Goal: Task Accomplishment & Management: Use online tool/utility

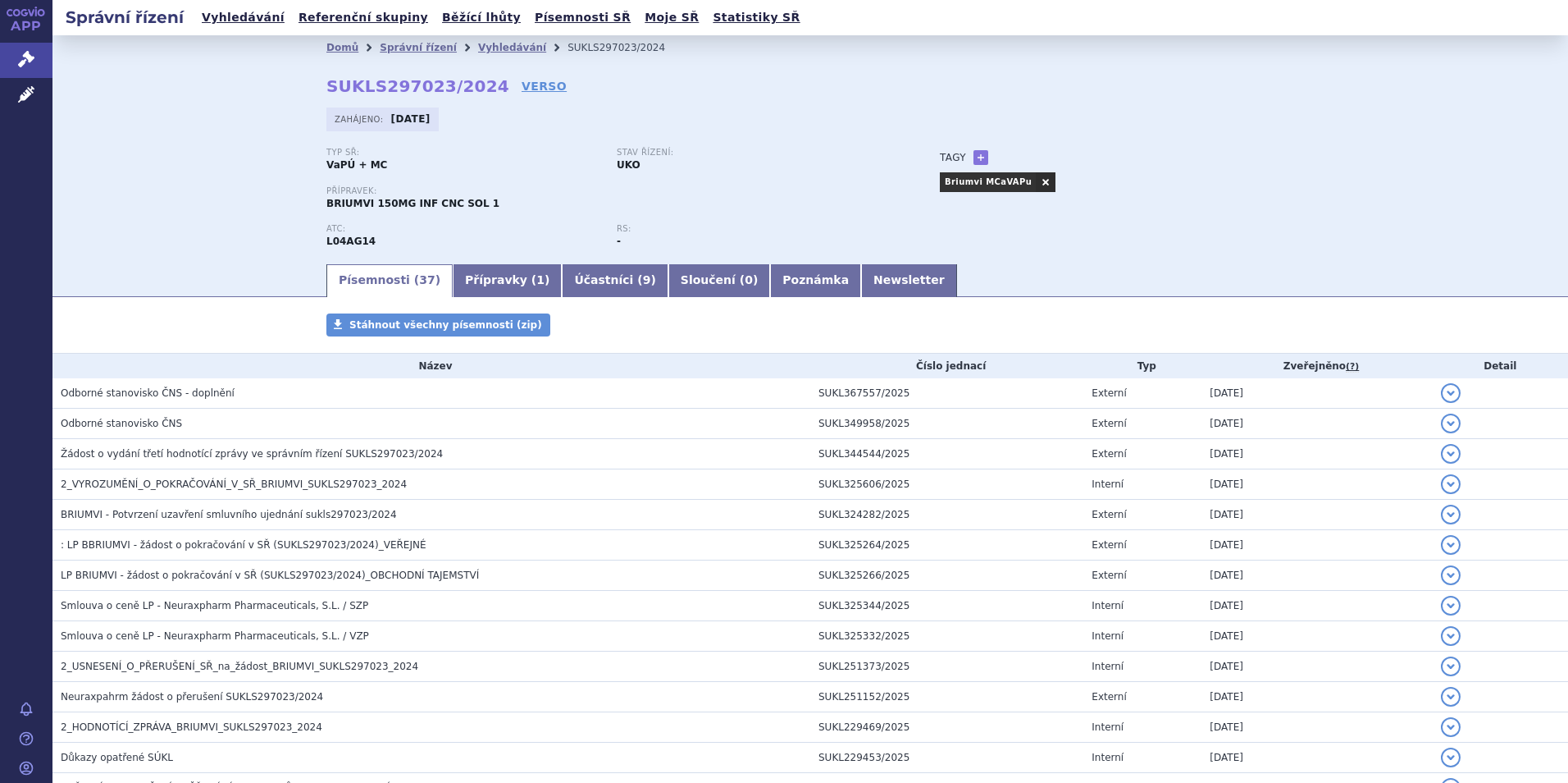
scroll to position [122, 0]
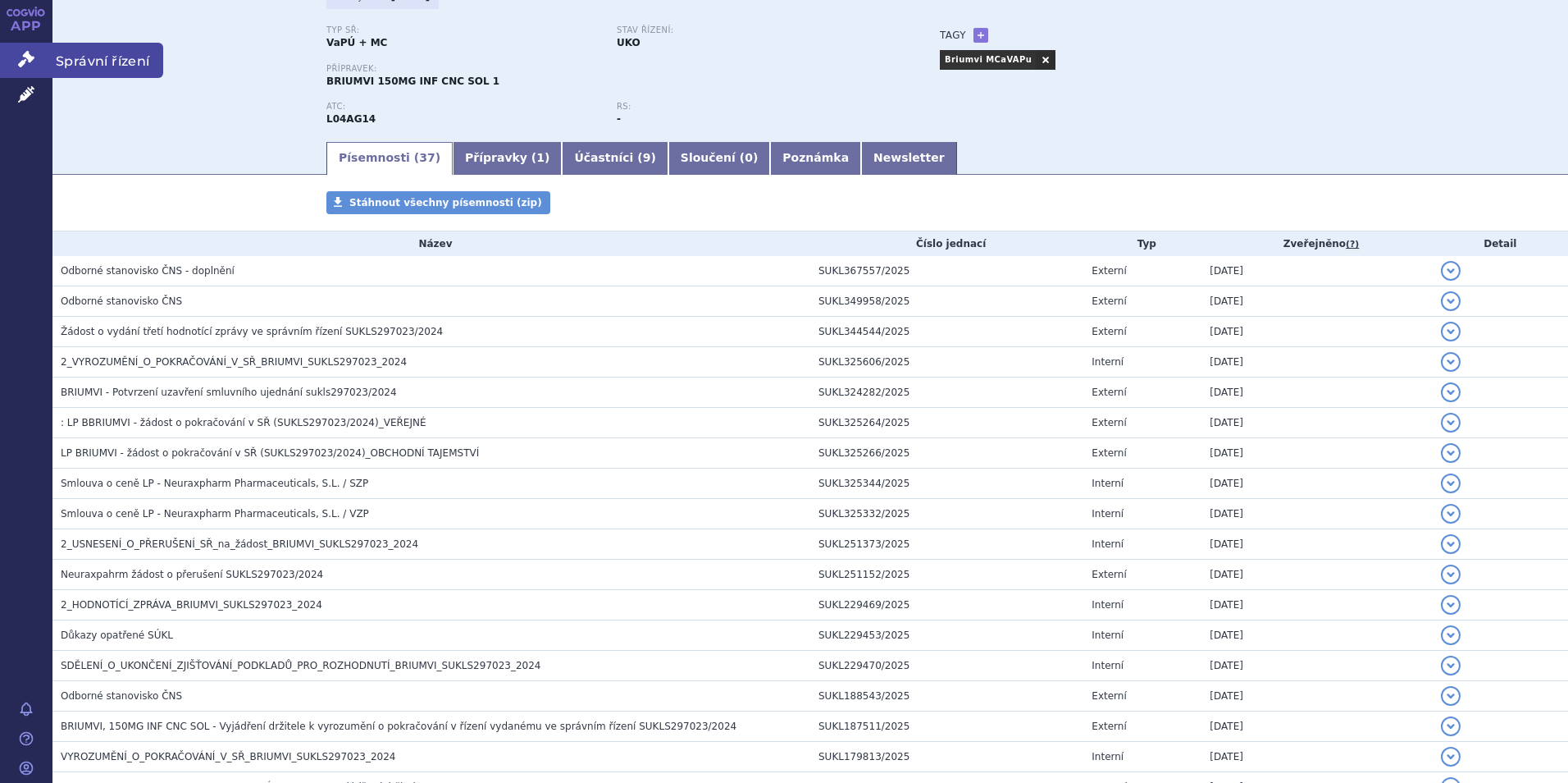
click at [23, 51] on icon at bounding box center [27, 60] width 16 height 16
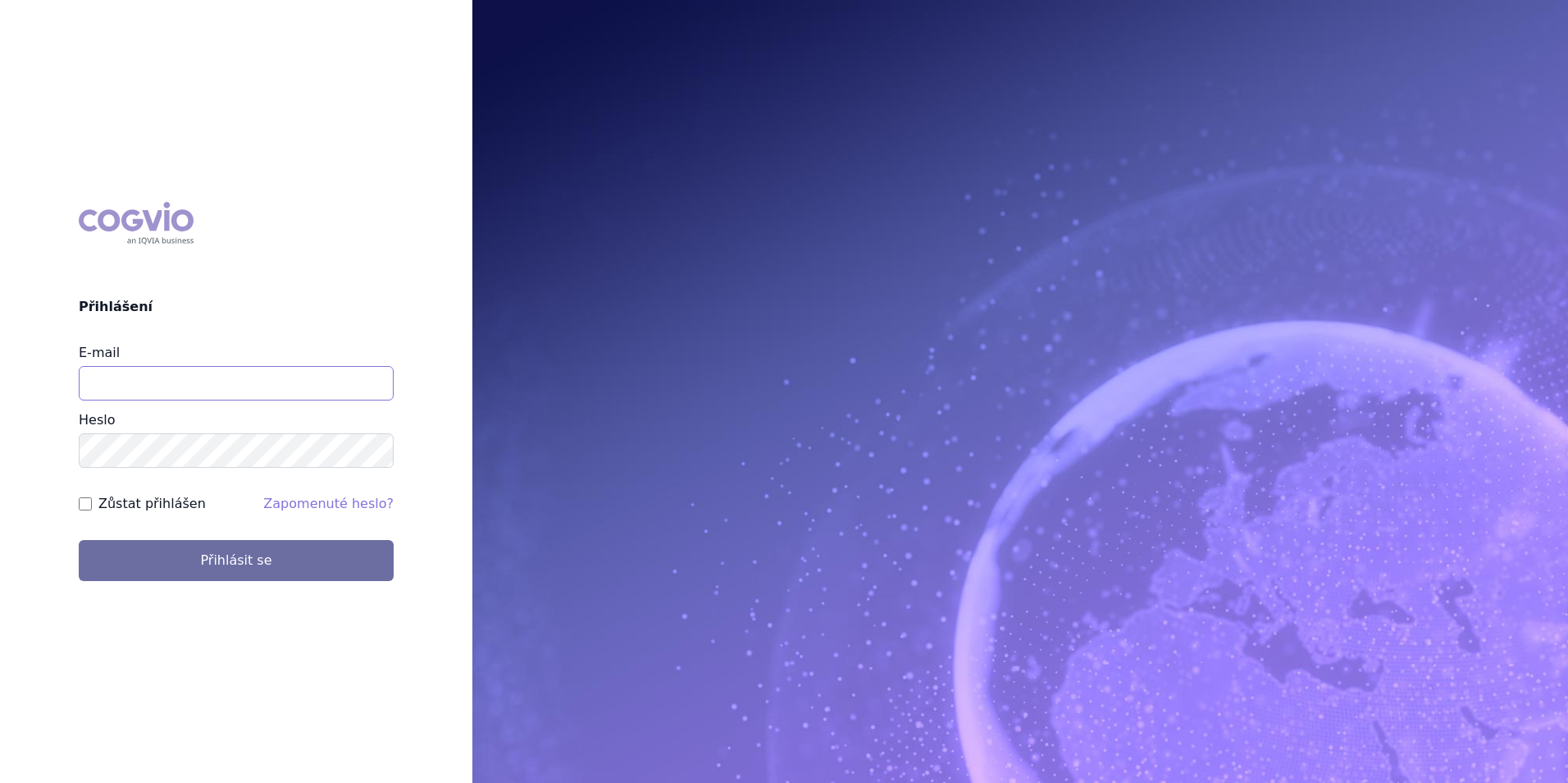
click at [301, 396] on input "E-mail" at bounding box center [236, 383] width 315 height 35
type input "martin.sekan@novartis.com"
click at [79, 539] on button "Přihlásit se" at bounding box center [236, 560] width 315 height 41
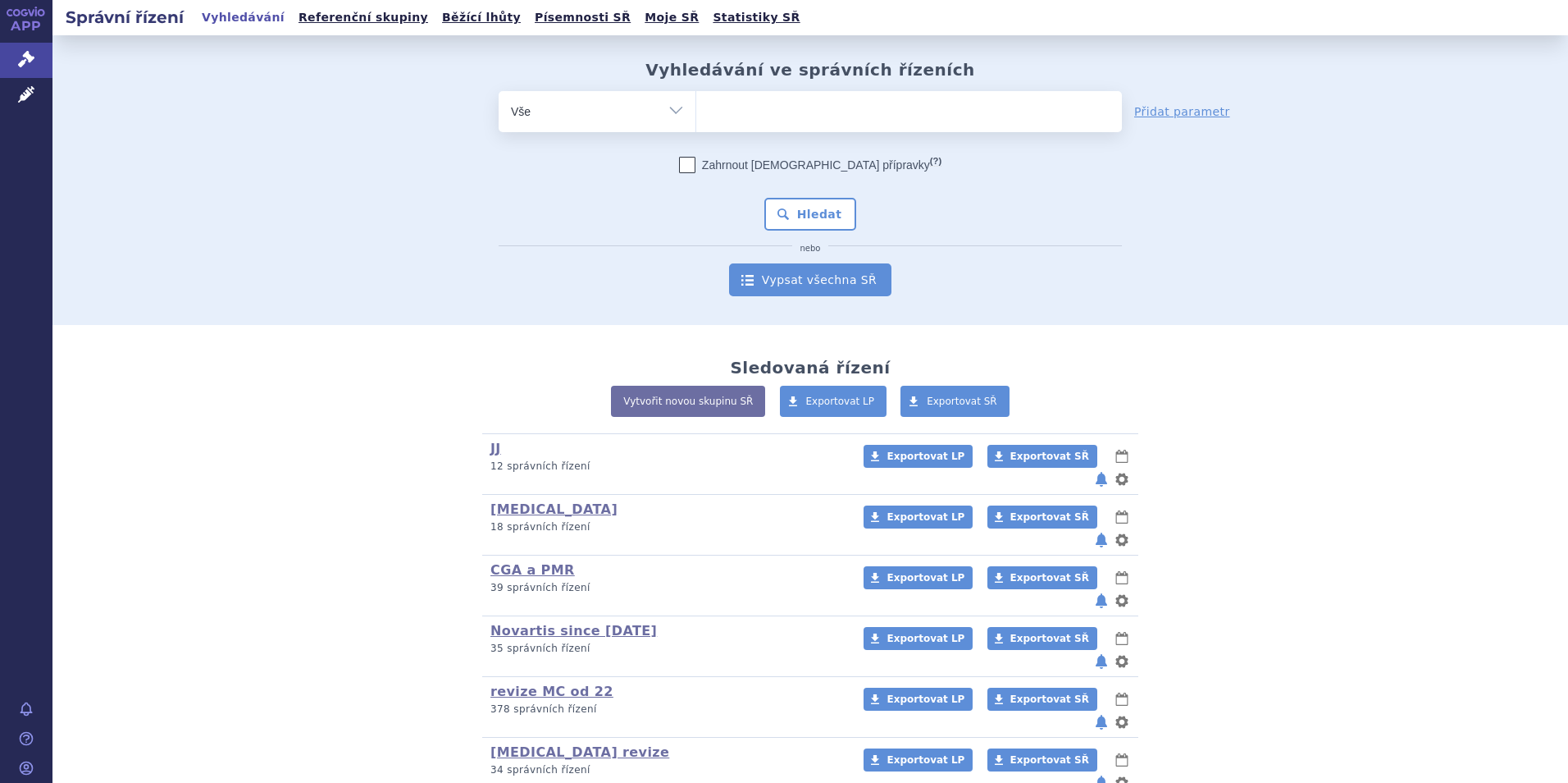
click at [803, 269] on link "Vypsat všechna SŘ" at bounding box center [809, 280] width 162 height 33
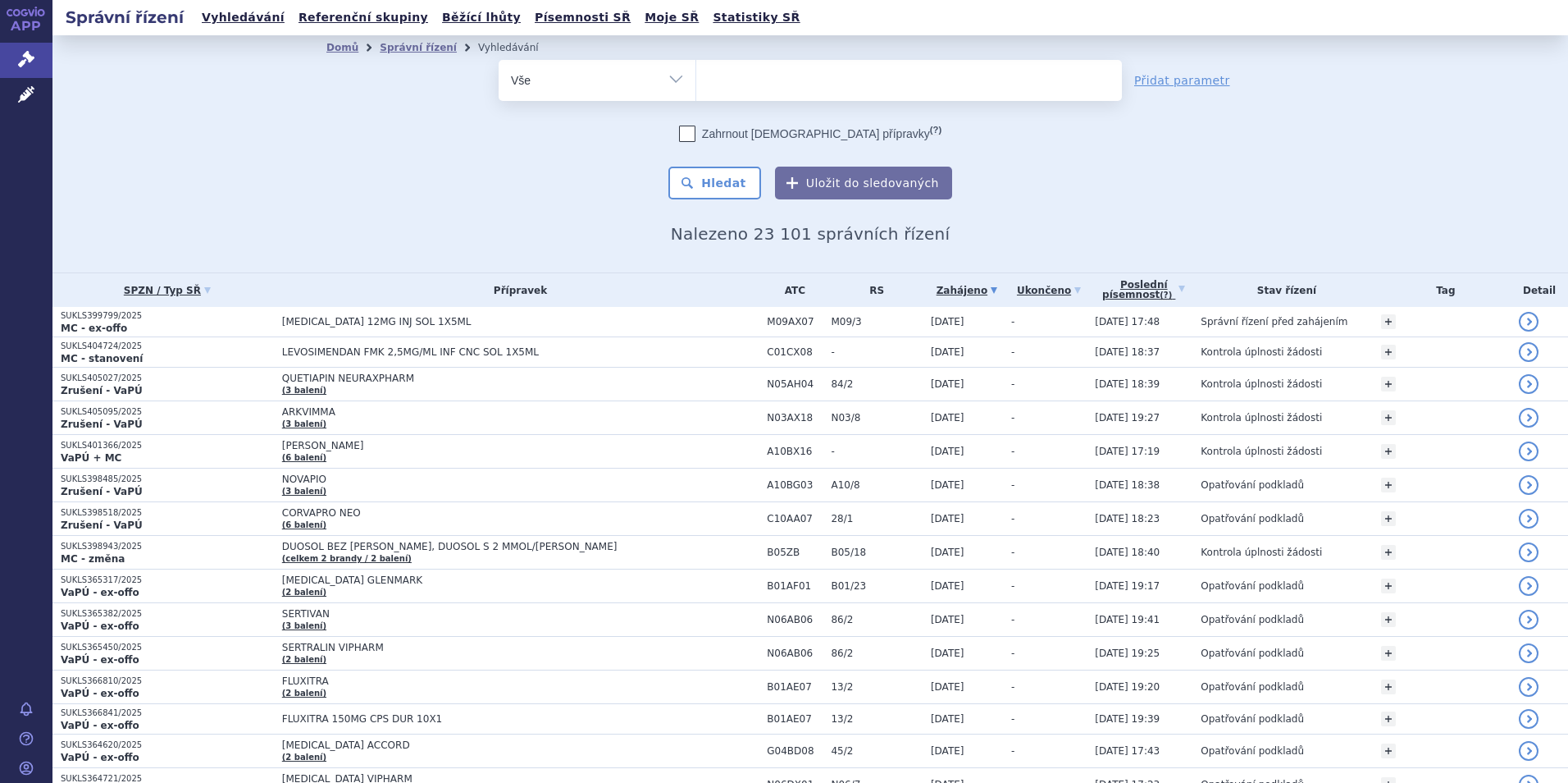
click at [1184, 296] on link "Poslední písemnost (?)" at bounding box center [1143, 289] width 98 height 34
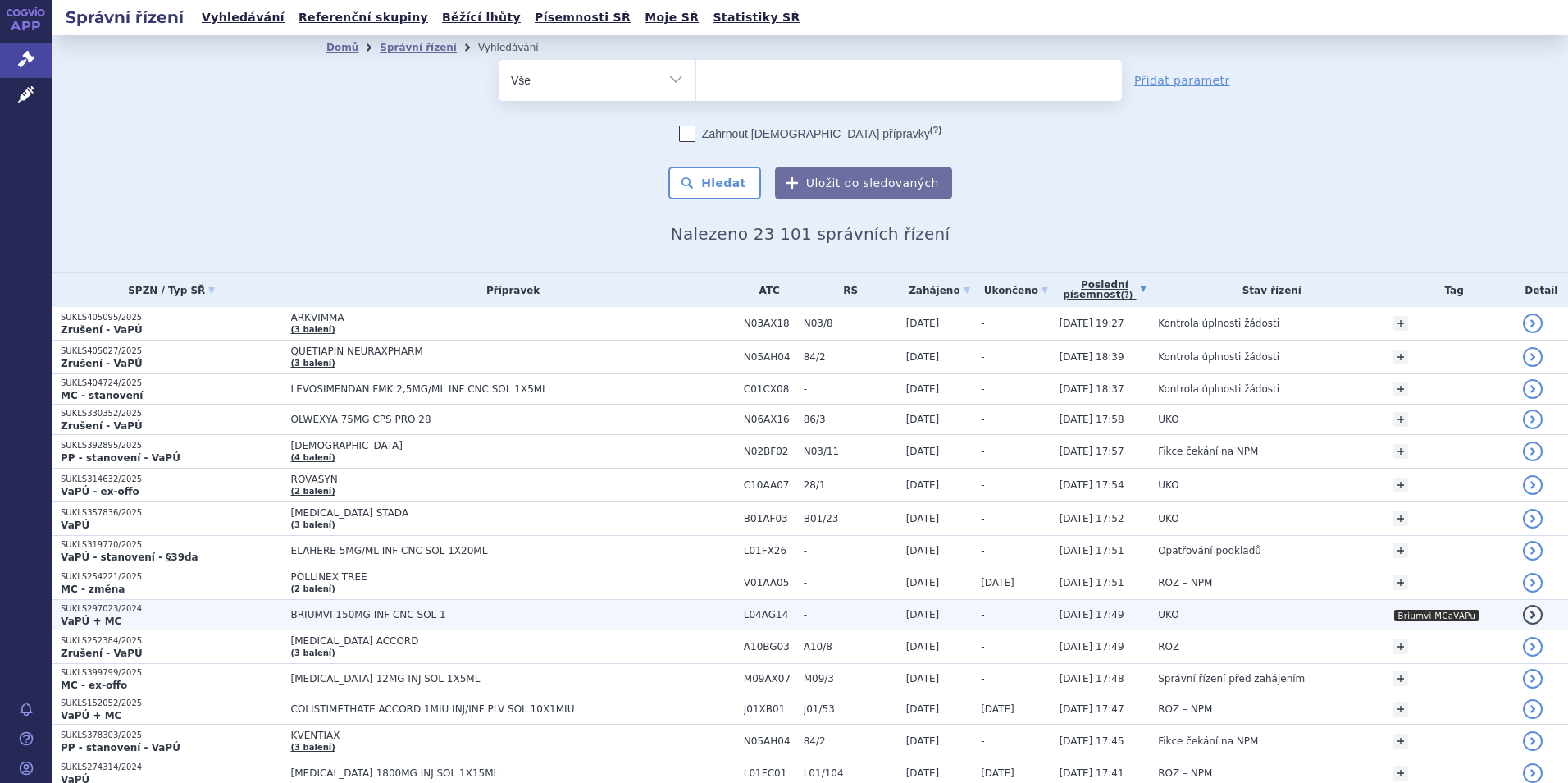
click at [1369, 613] on td "UKO" at bounding box center [1267, 614] width 235 height 30
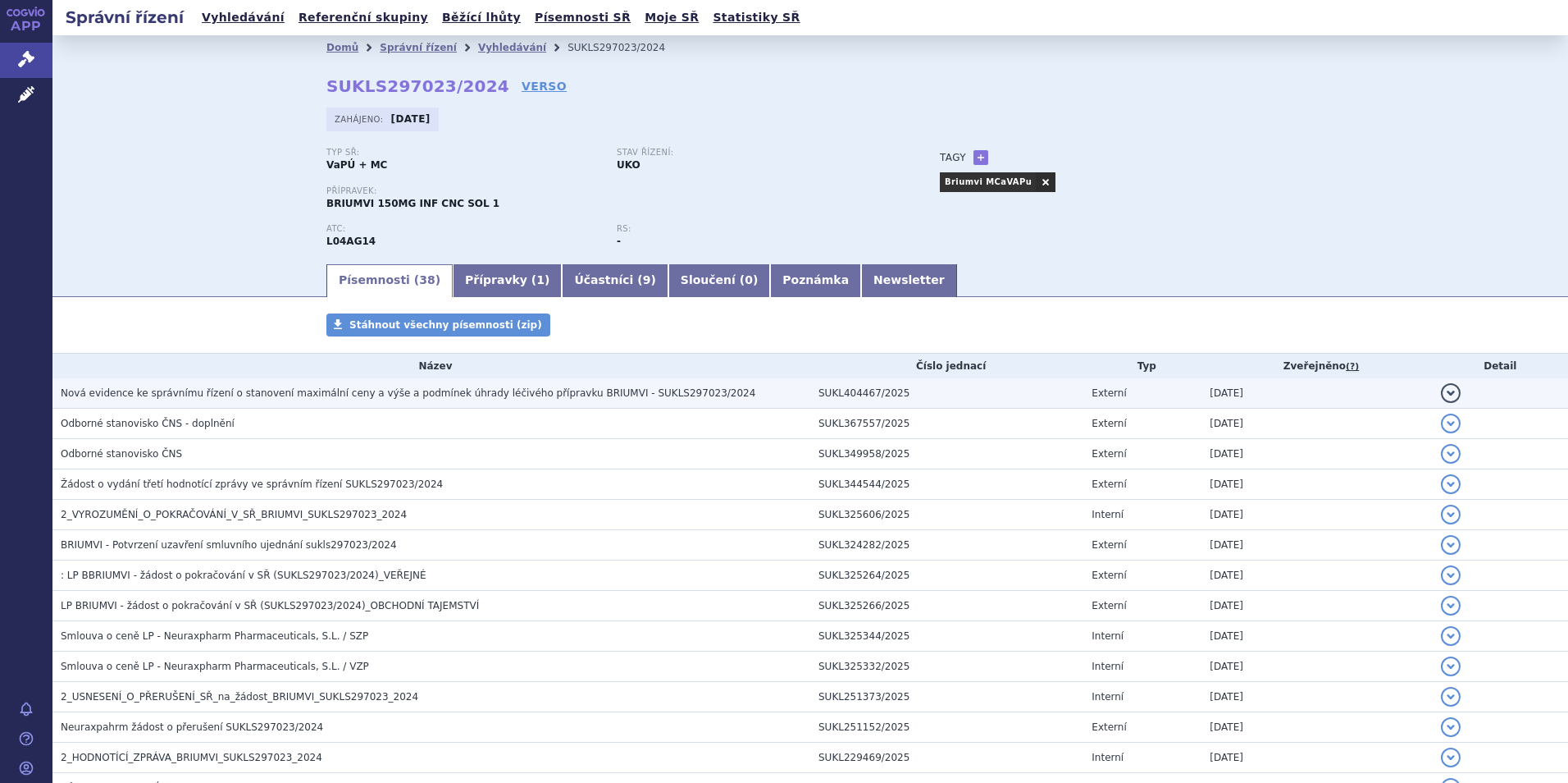
drag, startPoint x: 0, startPoint y: 0, endPoint x: 266, endPoint y: 398, distance: 478.7
click at [266, 398] on span "Nová evidence ke správnímu řízení o stanovení maximální ceny a výše a podmínek …" at bounding box center [407, 393] width 695 height 12
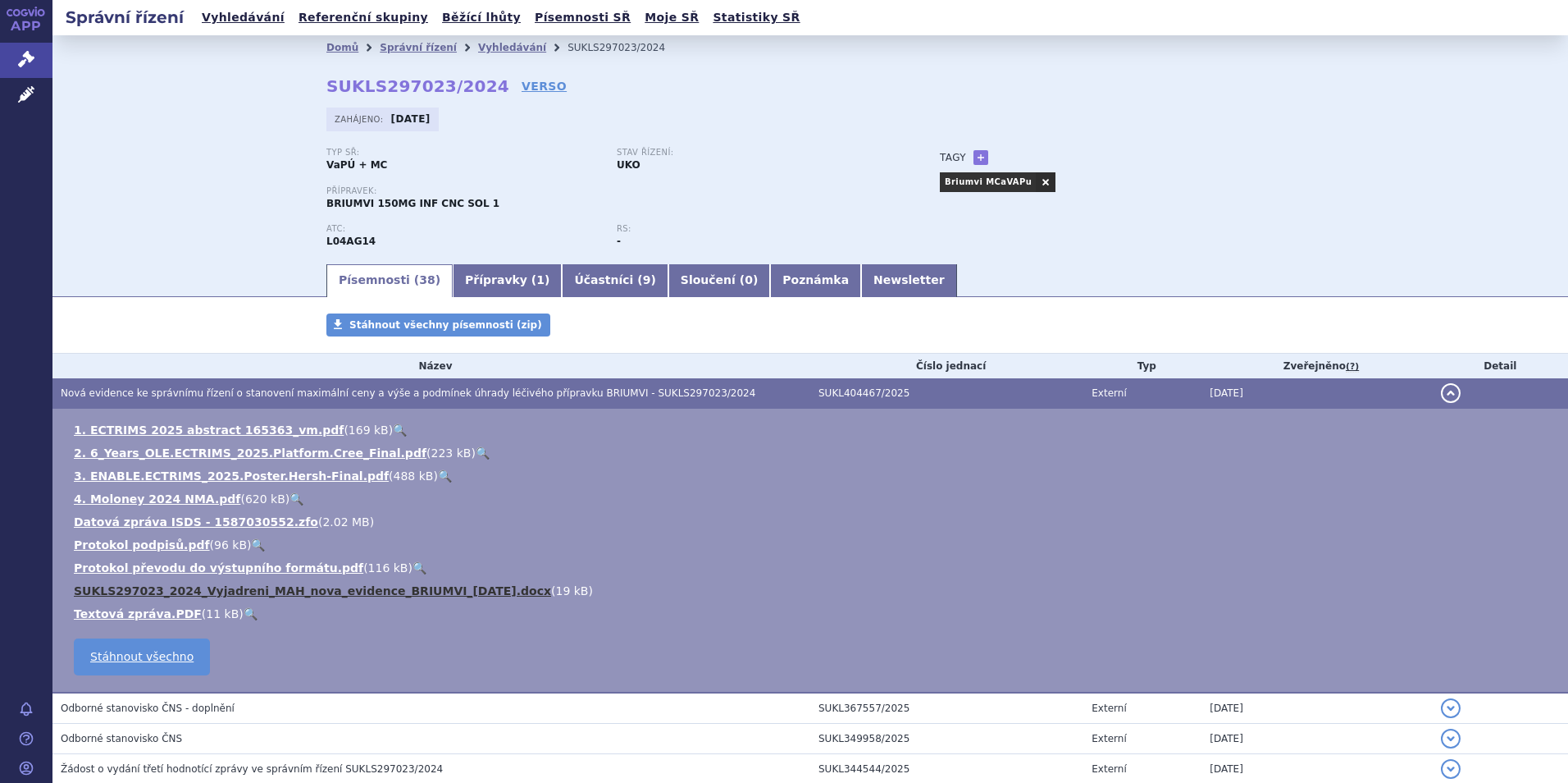
click at [330, 592] on link "SUKLS297023_2024_Vyjadreni_MAH_nova_evidence_BRIUMVI_2025-10-03.docx" at bounding box center [312, 591] width 477 height 13
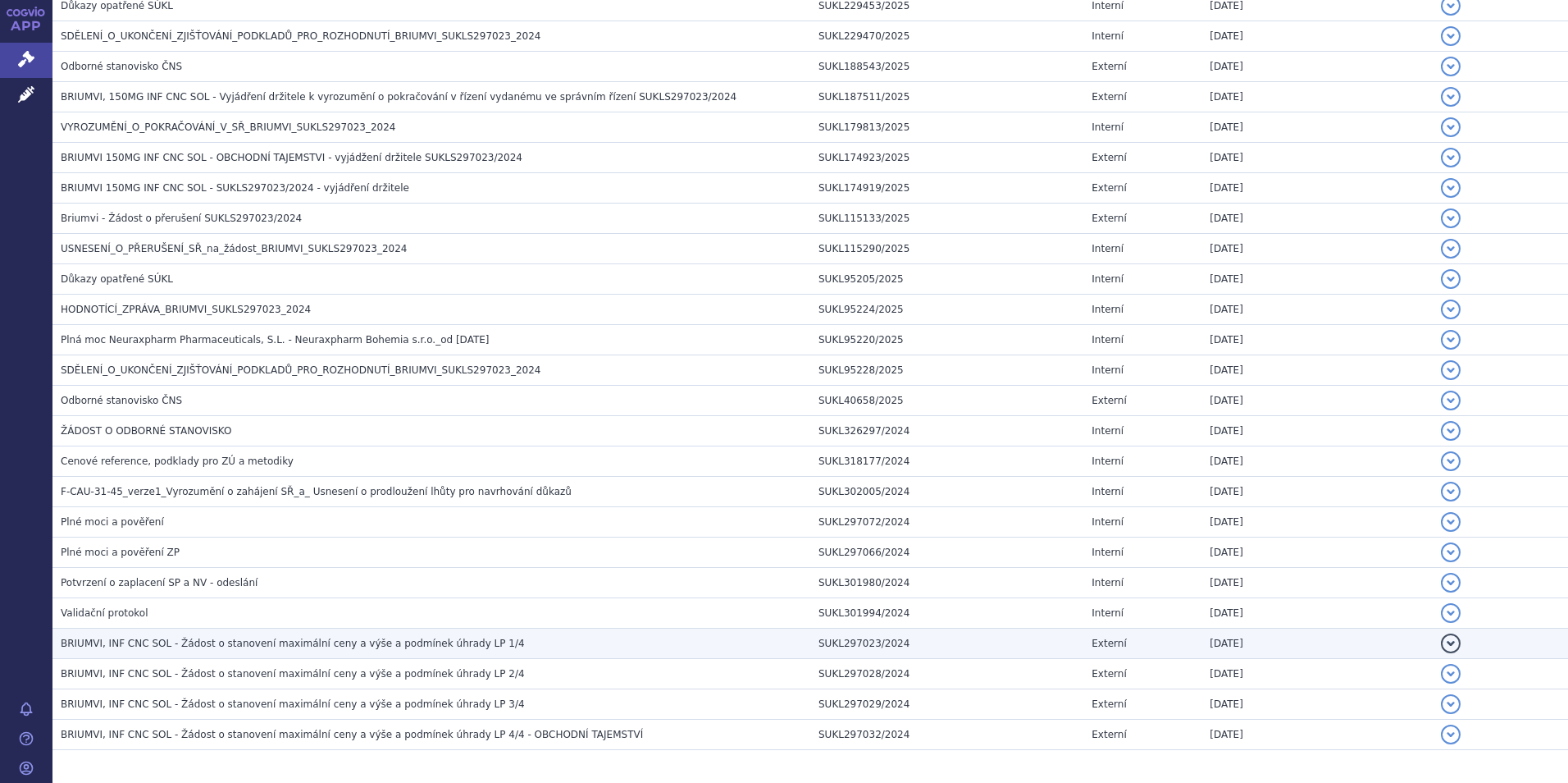
click at [291, 648] on span "BRIUMVI, INF CNC SOL - Žádost o stanovení maximální ceny a výše a podmínek úhra…" at bounding box center [292, 643] width 464 height 12
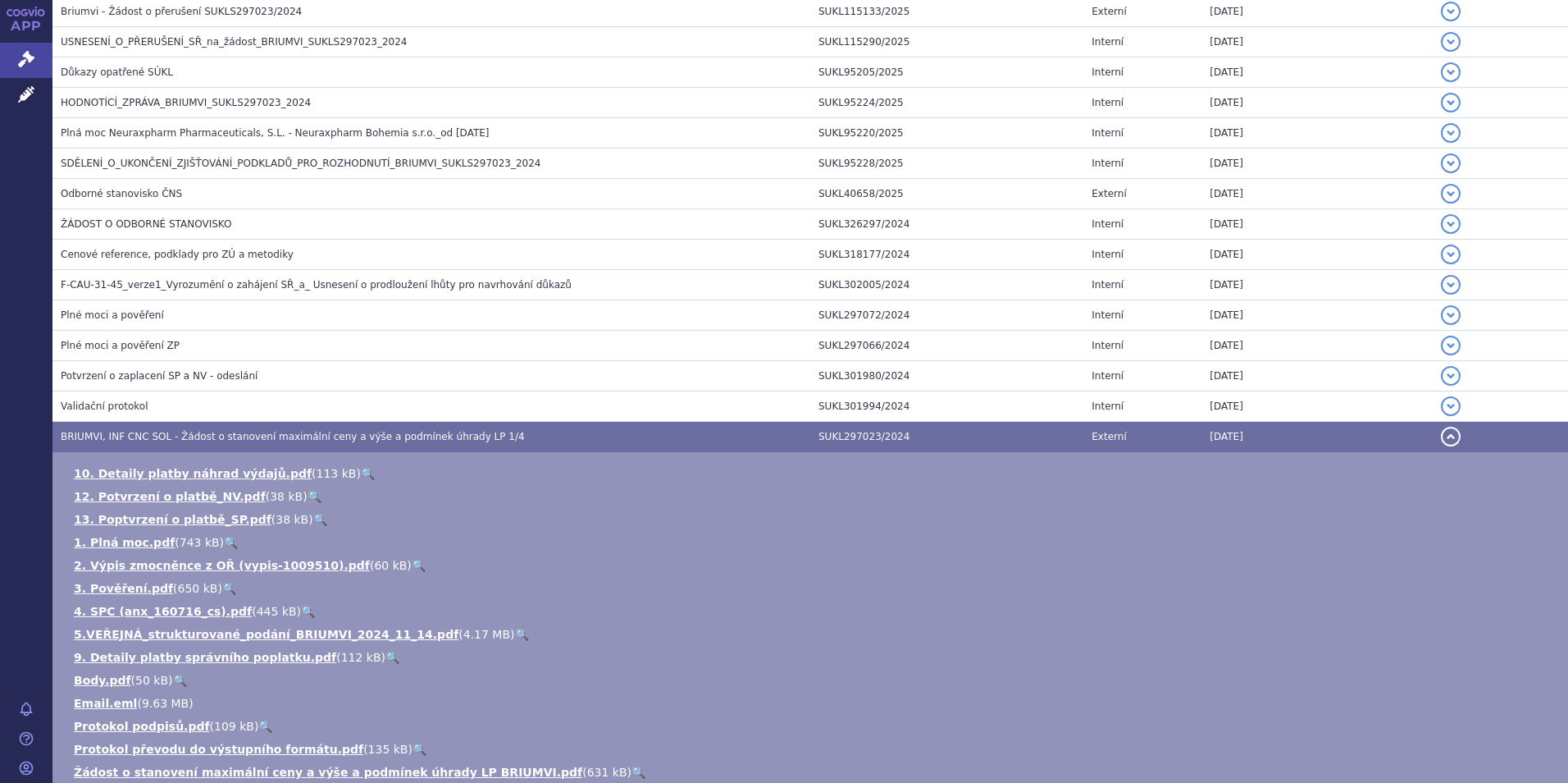
scroll to position [1028, 0]
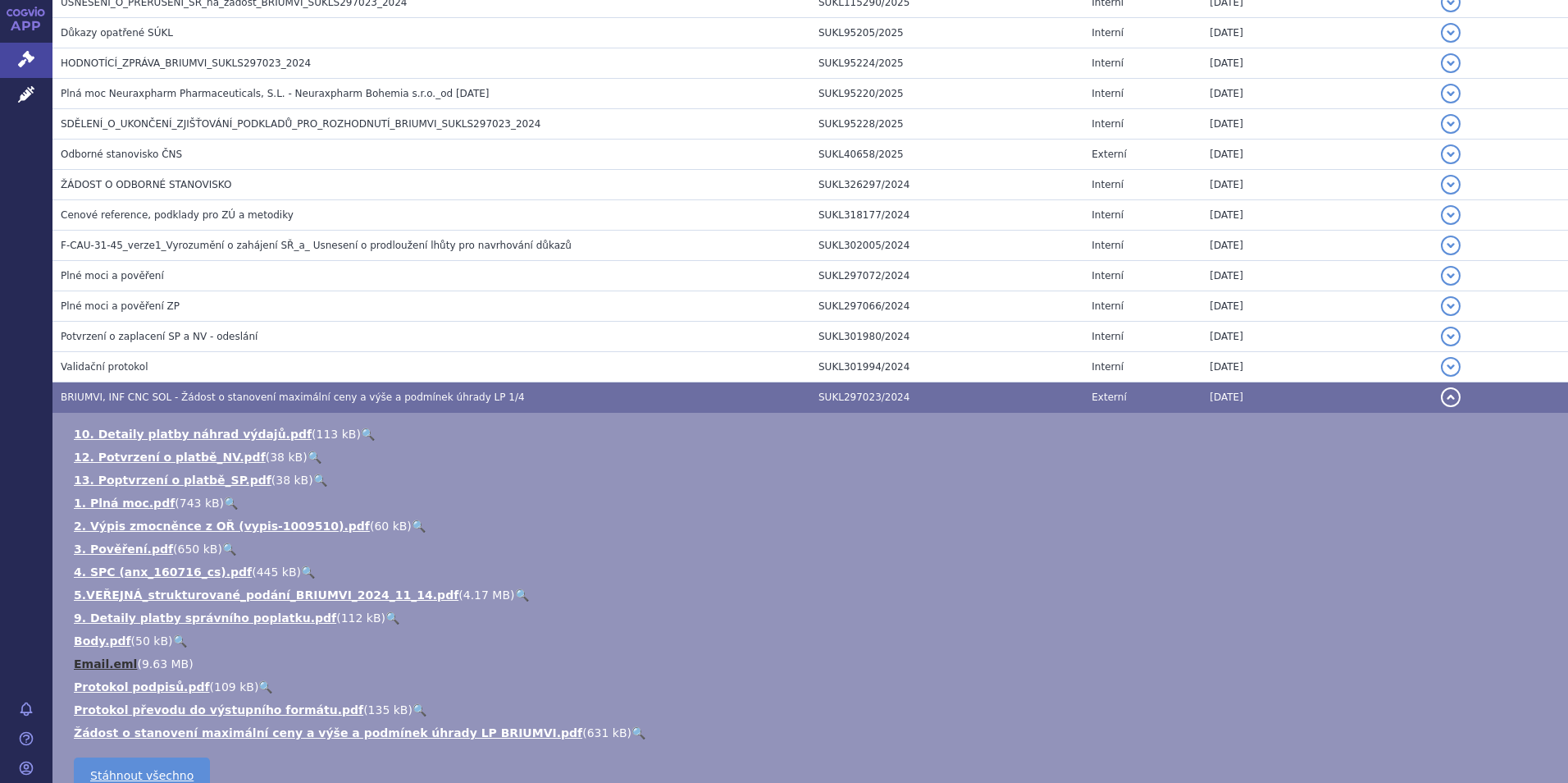
click at [102, 659] on link "Email.eml" at bounding box center [105, 663] width 63 height 13
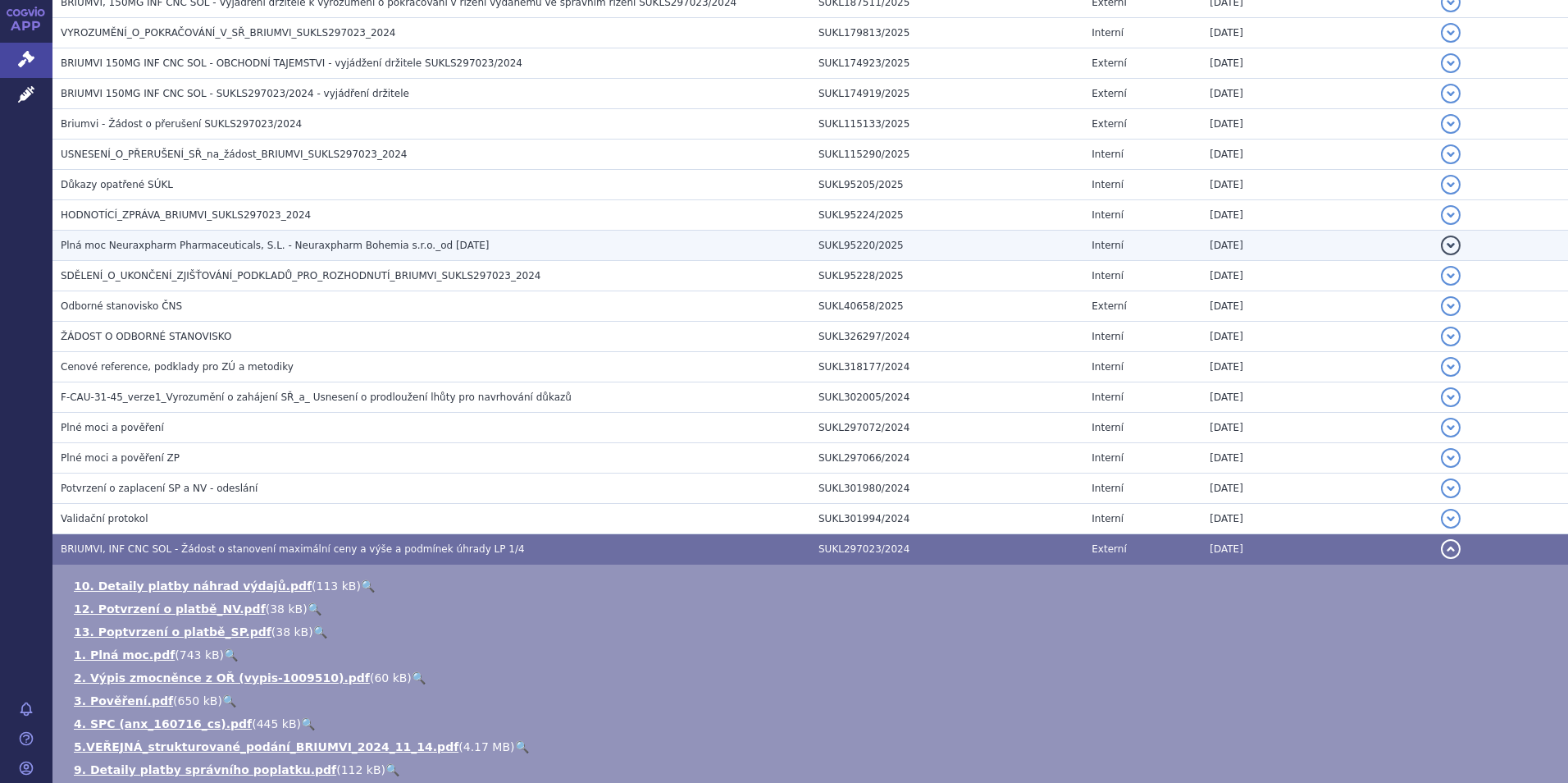
scroll to position [617, 0]
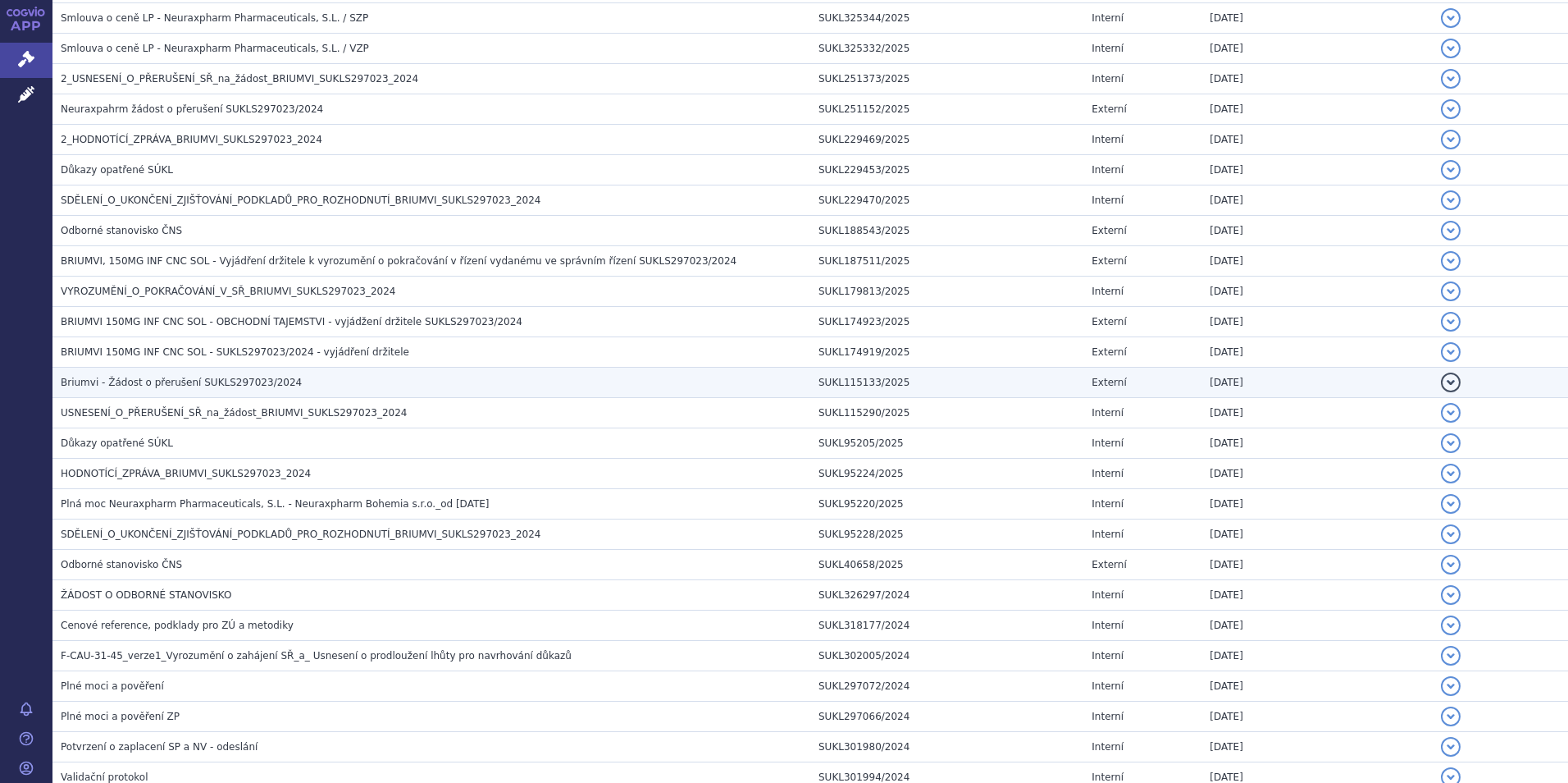
click at [319, 374] on h3 "Briumvi - Žádost o přerušení SUKLS297023/2024" at bounding box center [435, 382] width 750 height 16
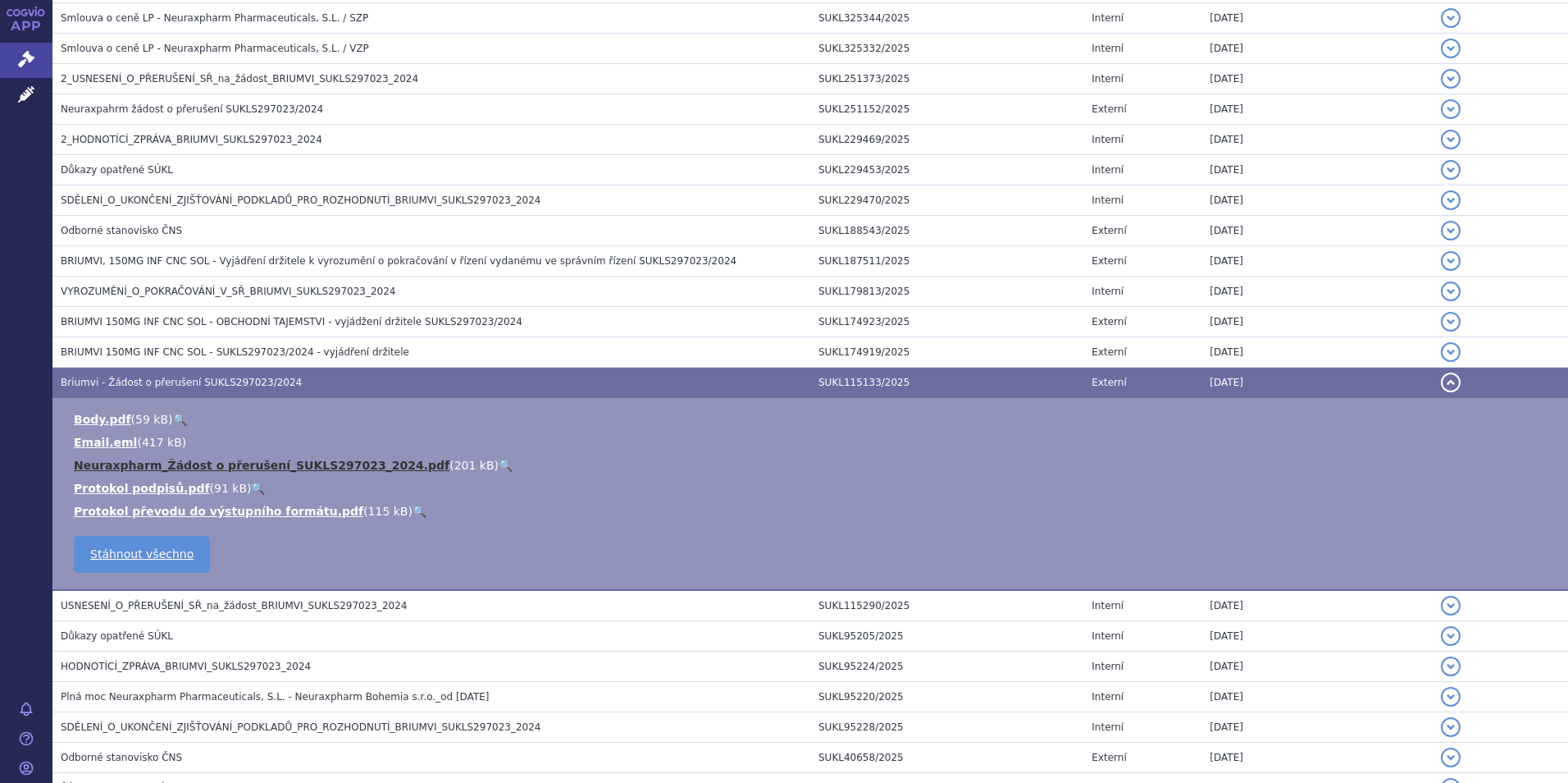
click at [223, 468] on link "Neuraxpharm_Žádost o přerušení_SUKLS297023_2024.pdf" at bounding box center [262, 465] width 375 height 13
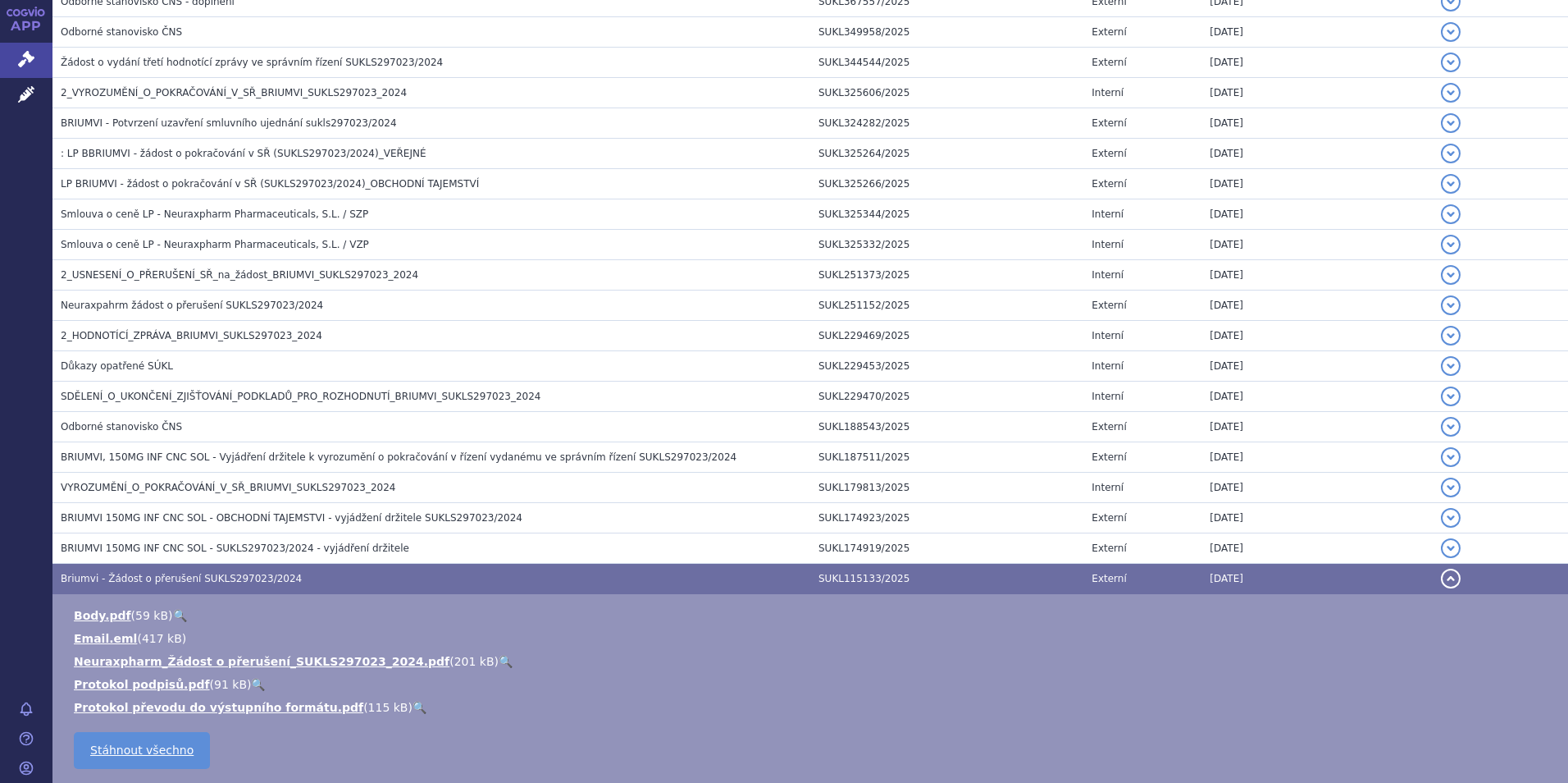
scroll to position [208, 0]
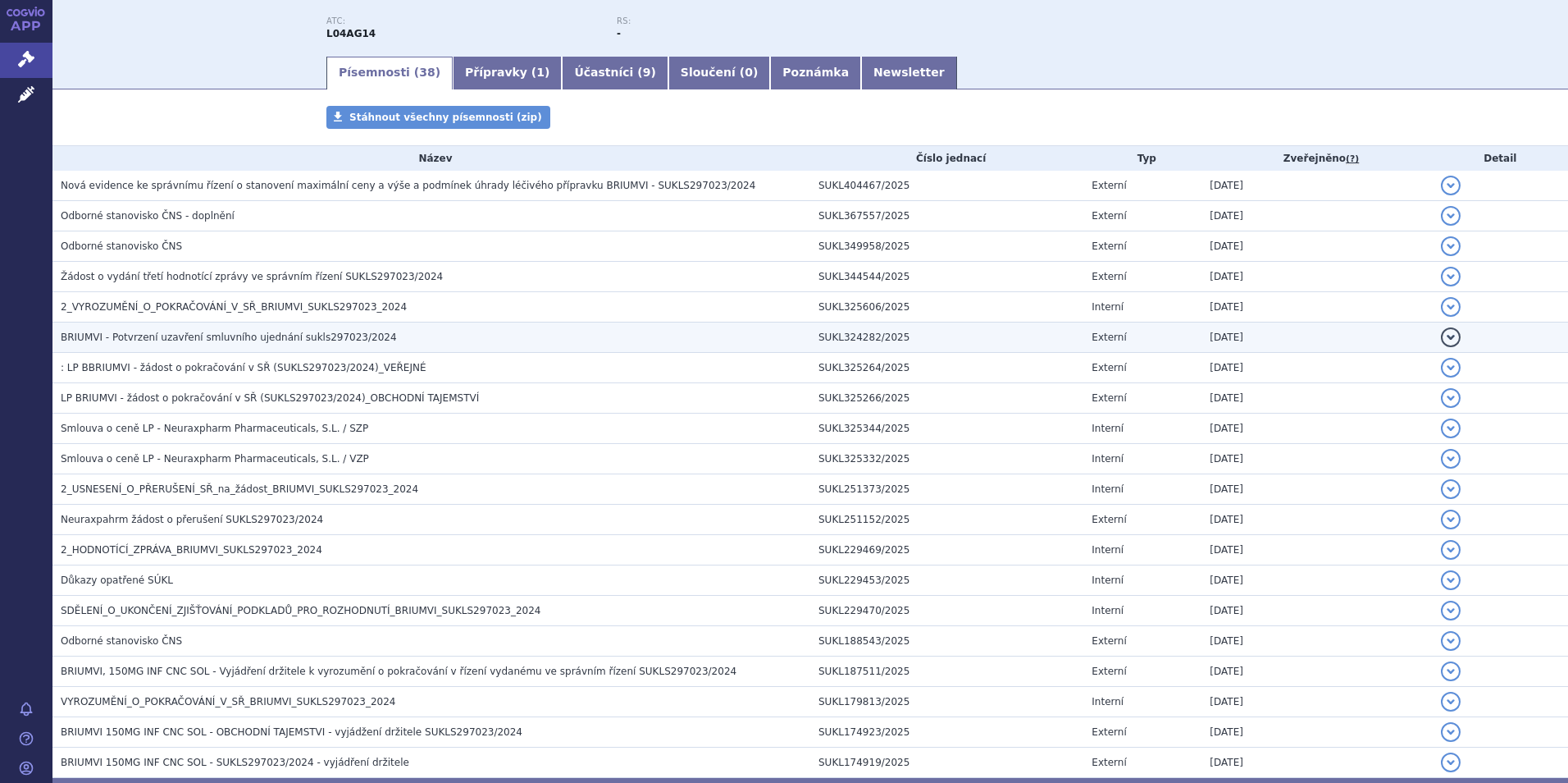
click at [128, 340] on span "BRIUMVI - Potvrzení uzavření smluvního ujednání sukls297023/2024" at bounding box center [228, 337] width 336 height 12
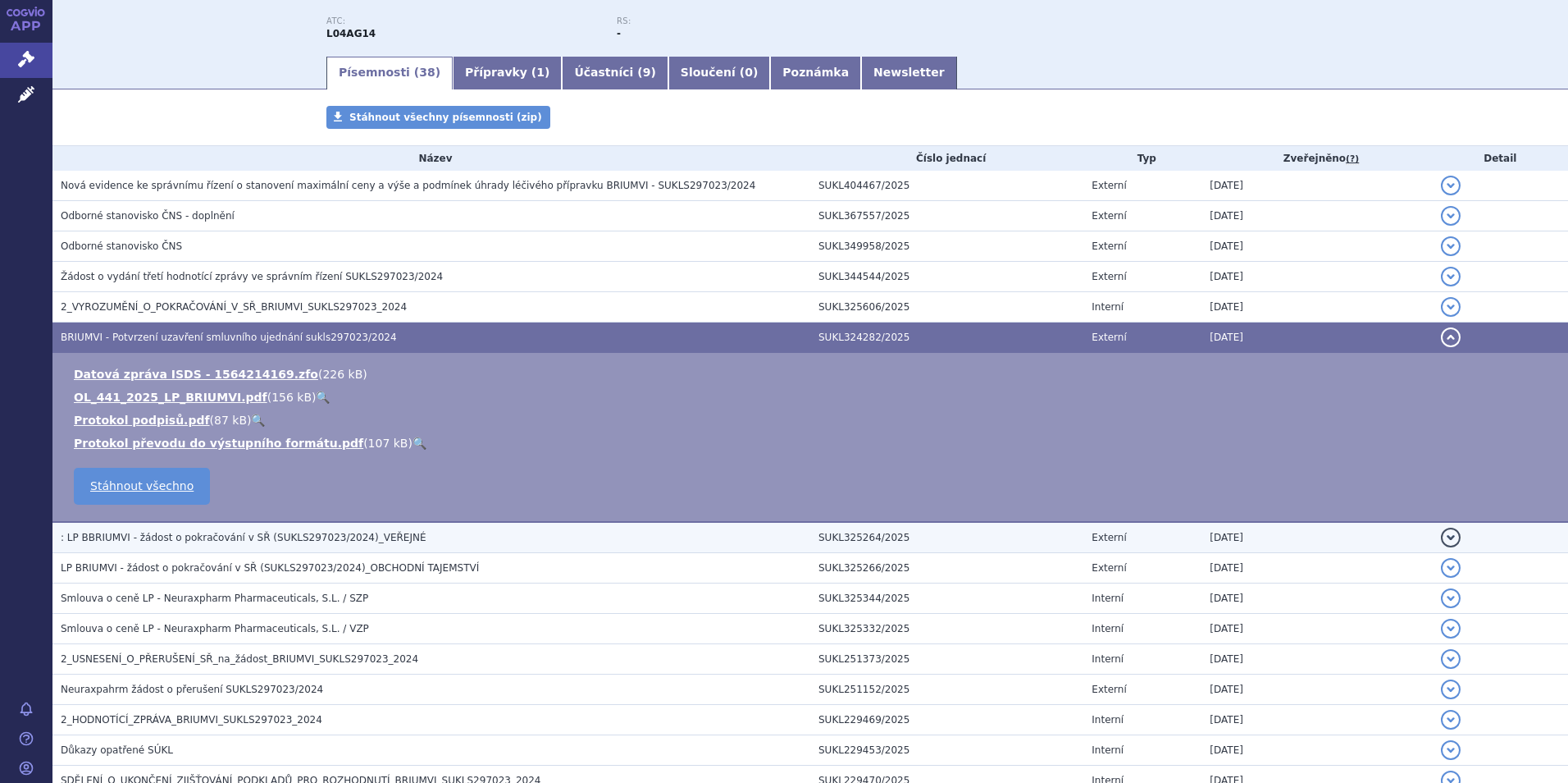
click at [146, 541] on span ": LP BBRIUMVI - žádost o pokračování v SŘ (SUKLS297023/2024)_VEŘEJNÉ" at bounding box center [243, 537] width 365 height 12
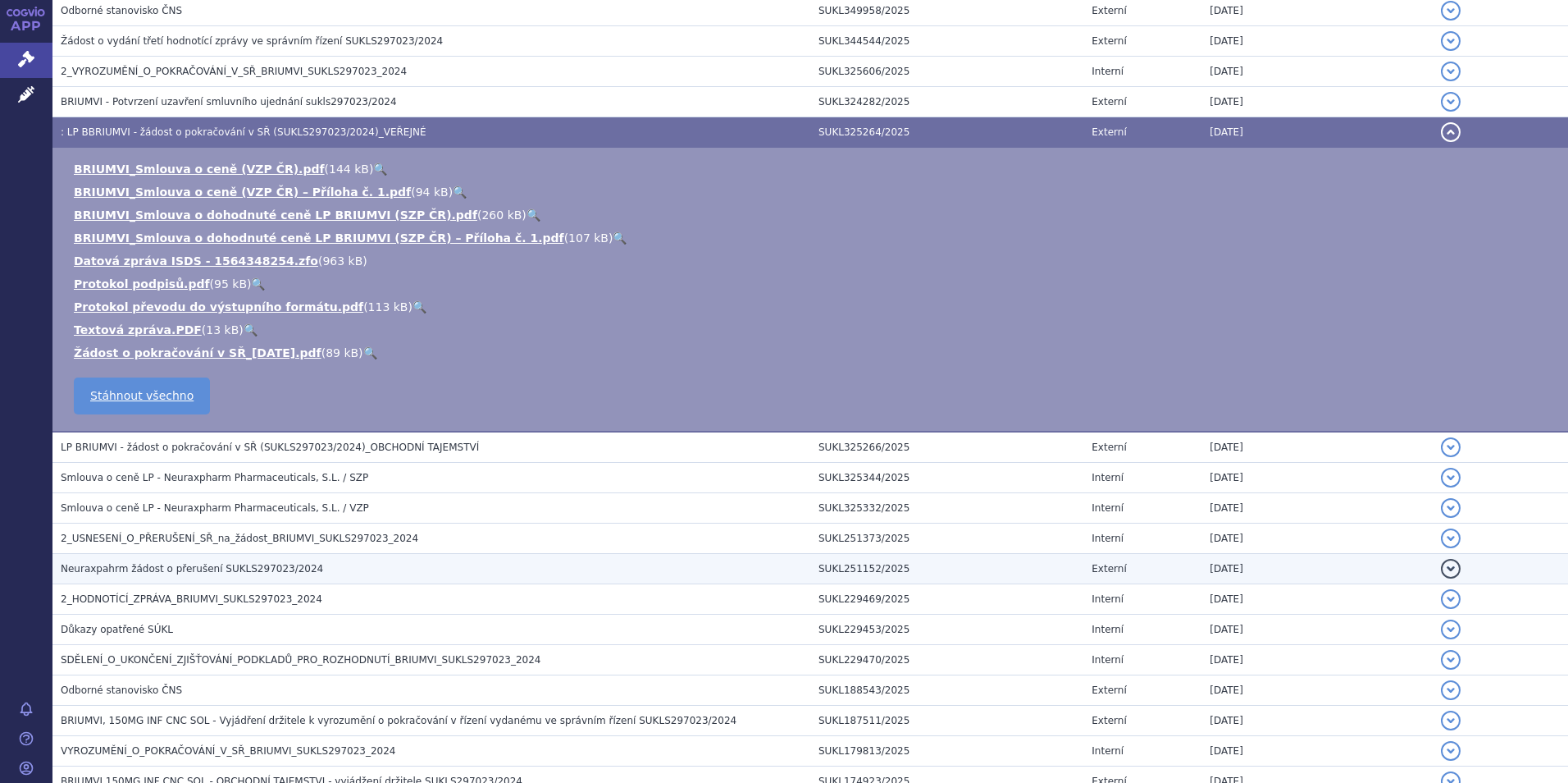
scroll to position [453, 0]
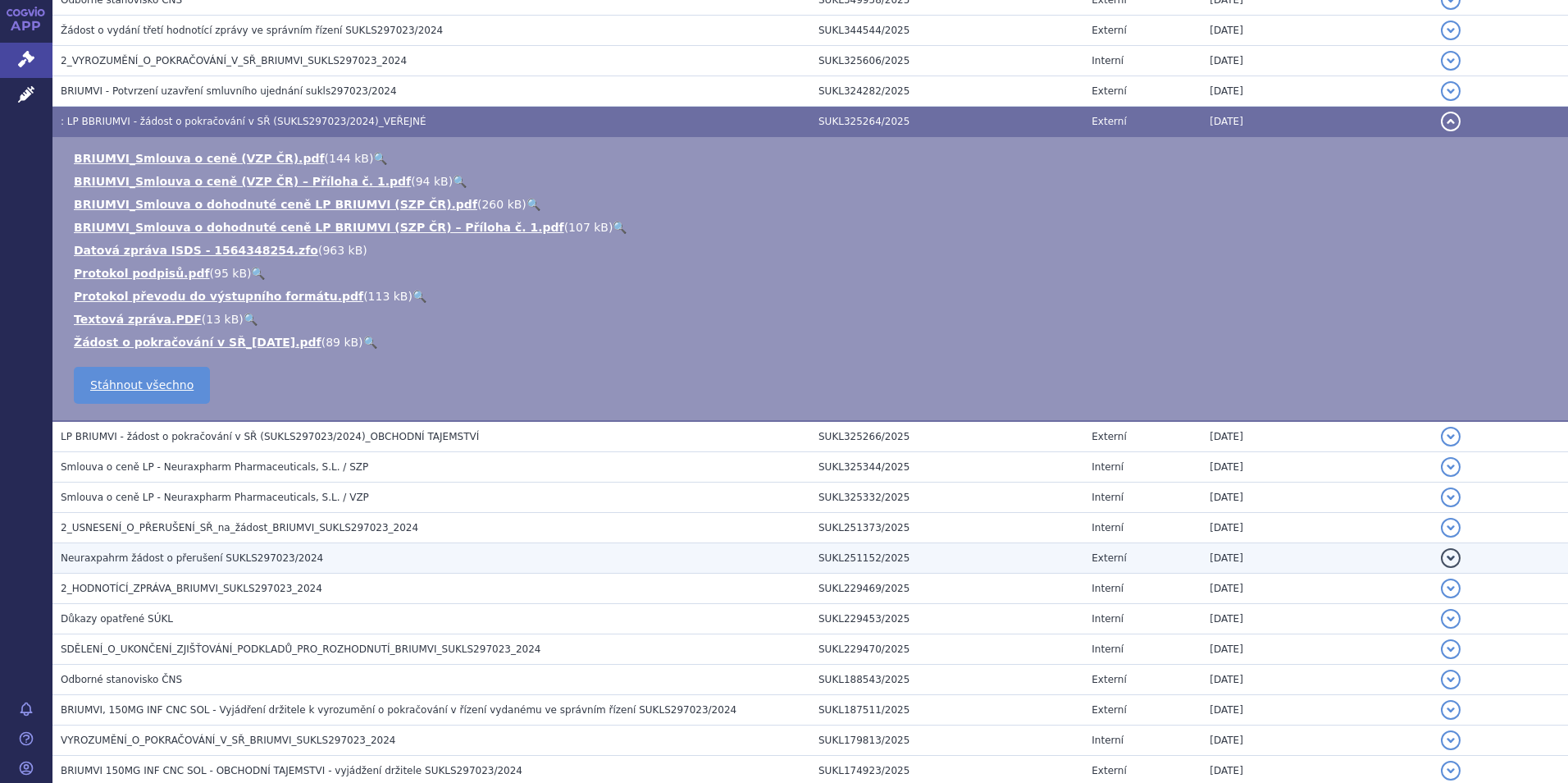
click at [264, 561] on span "Neuraxpahrm žádost o přerušení SUKLS297023/2024" at bounding box center [191, 558] width 263 height 12
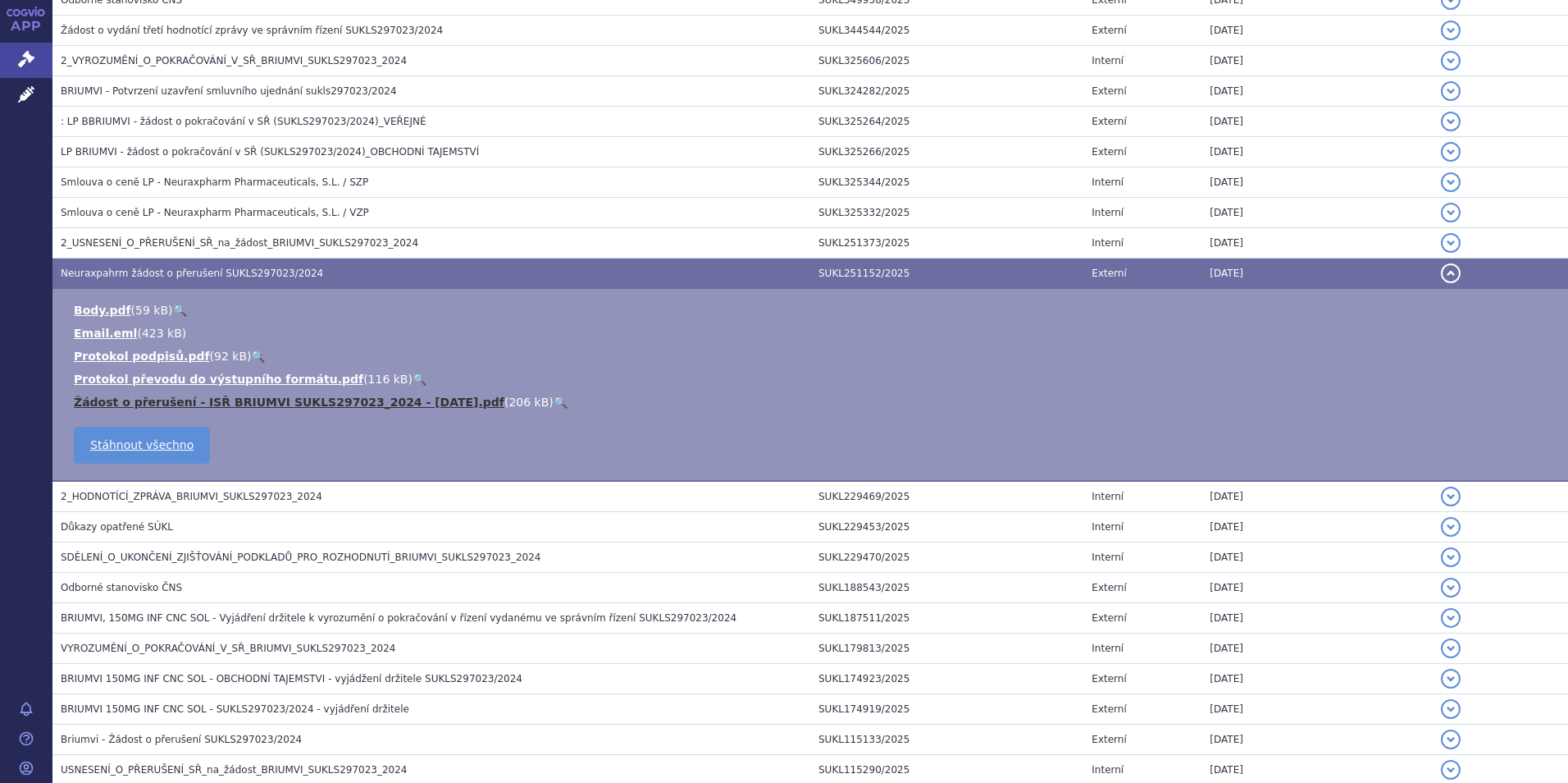
click at [143, 400] on link "Žádost o přerušení - ISŘ BRIUMVI SUKLS297023_2024 - 25.6.2025.pdf" at bounding box center [289, 402] width 430 height 13
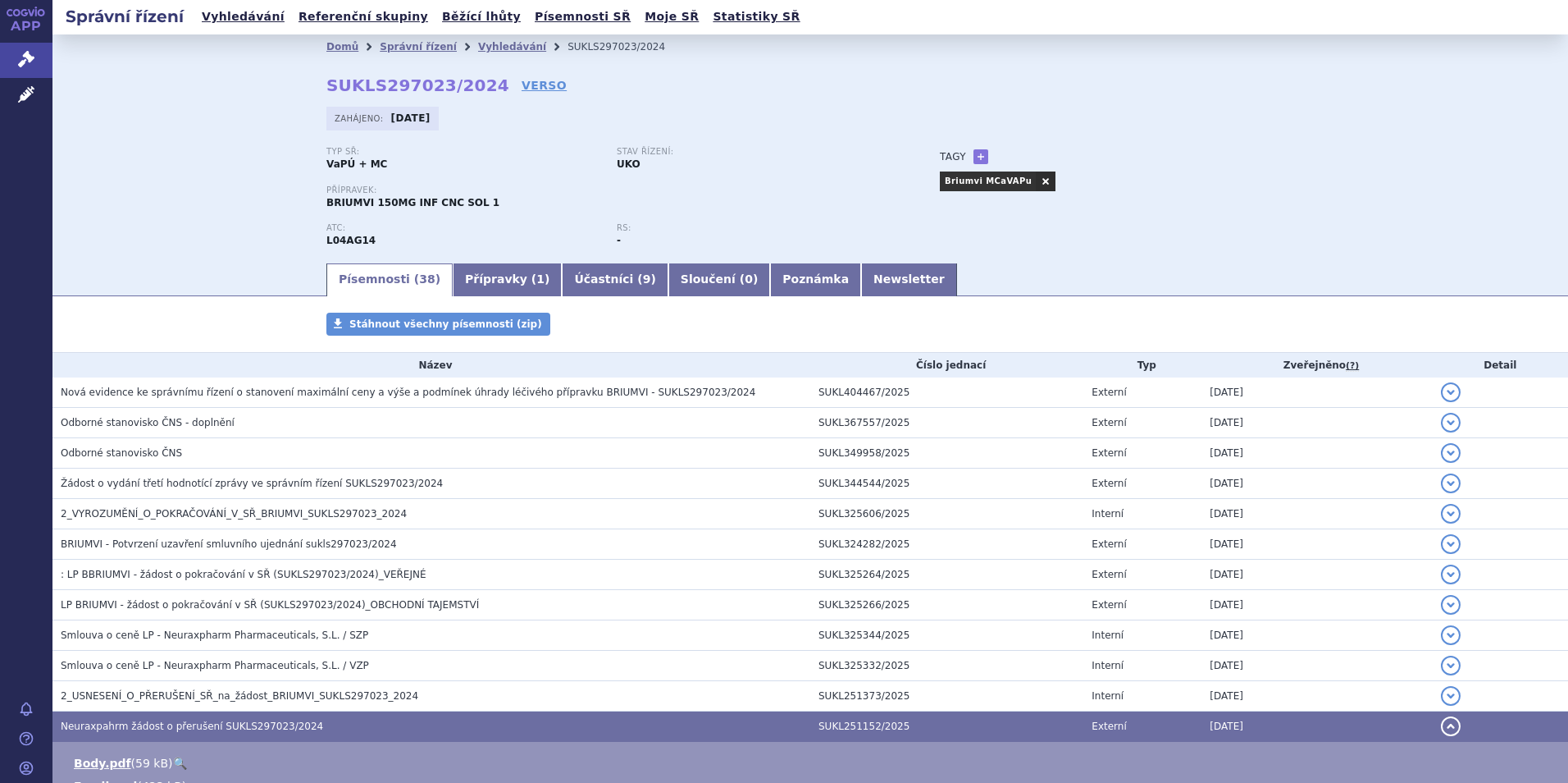
scroll to position [0, 0]
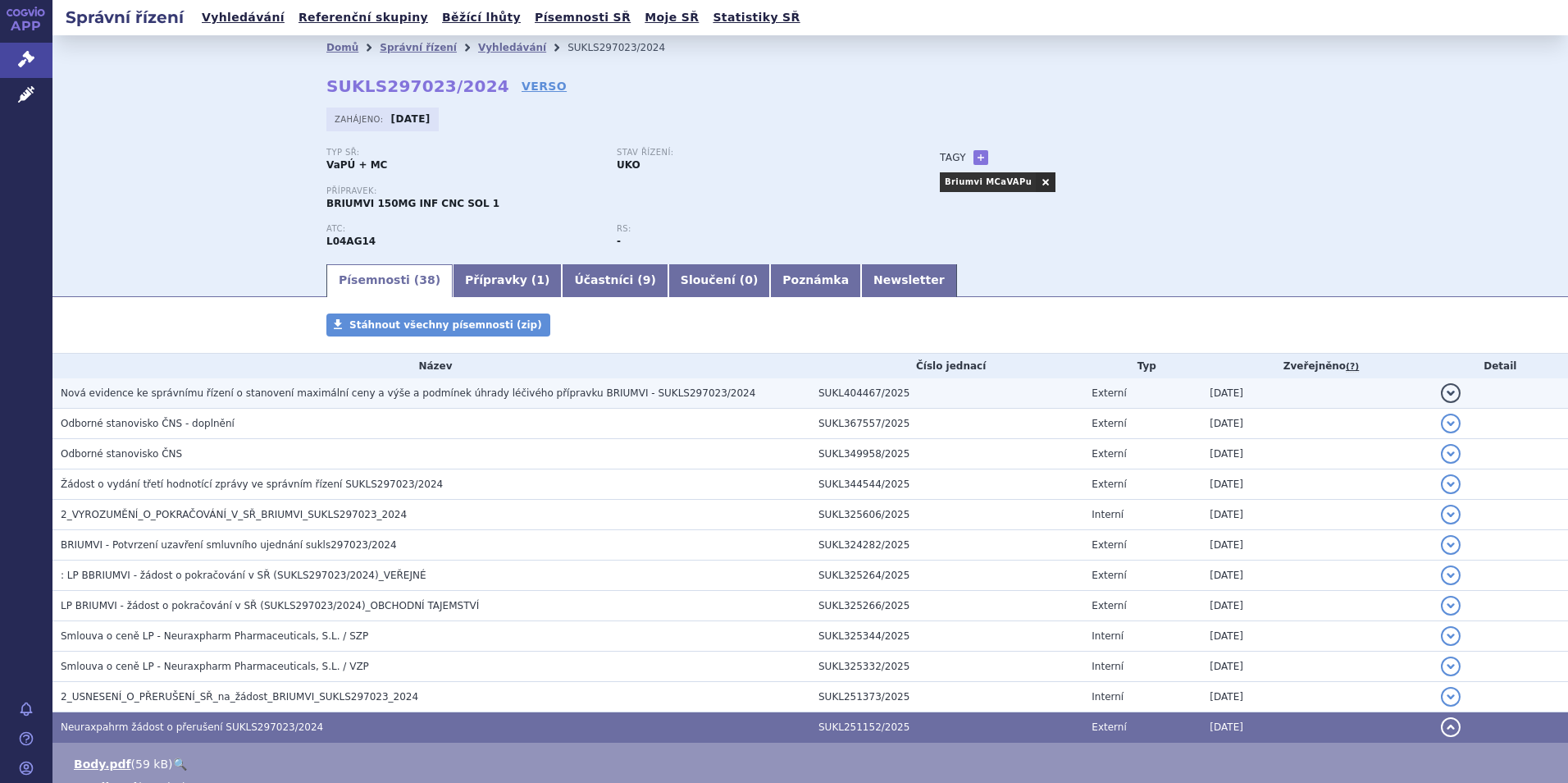
click at [211, 385] on h3 "Nová evidence ke správnímu řízení o stanovení maximální ceny a výše a podmínek …" at bounding box center [435, 393] width 750 height 16
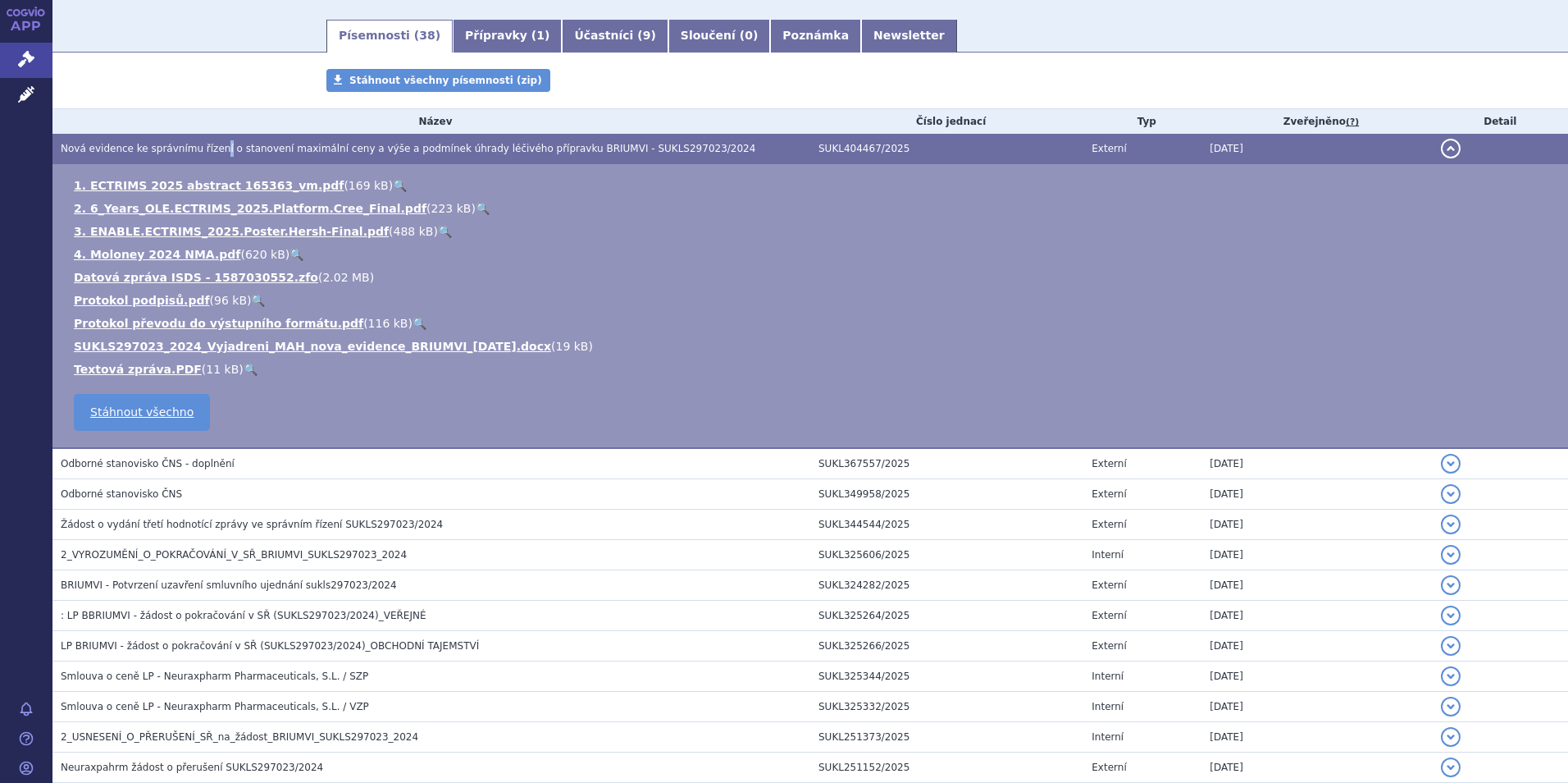
scroll to position [246, 0]
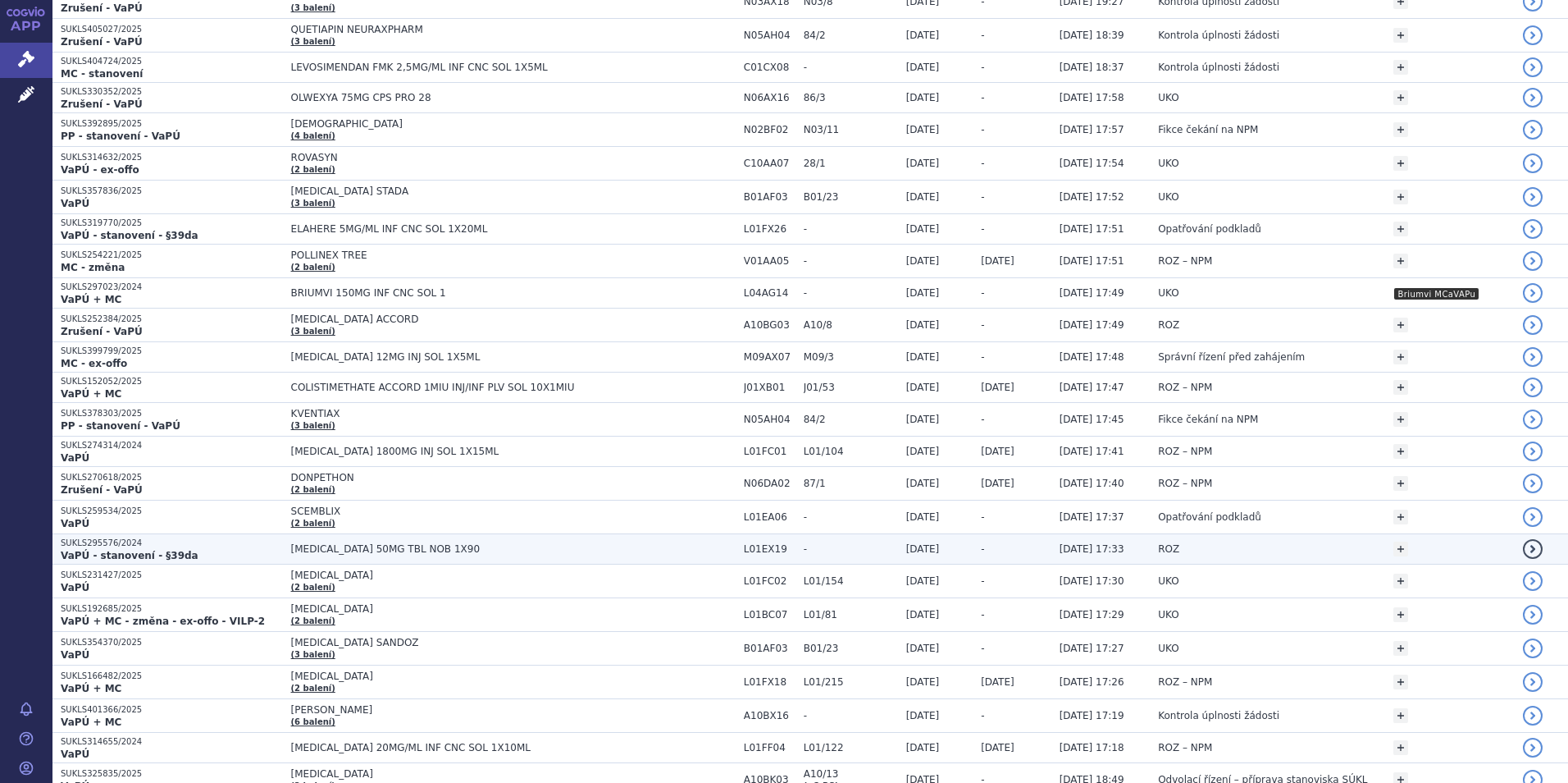
scroll to position [328, 0]
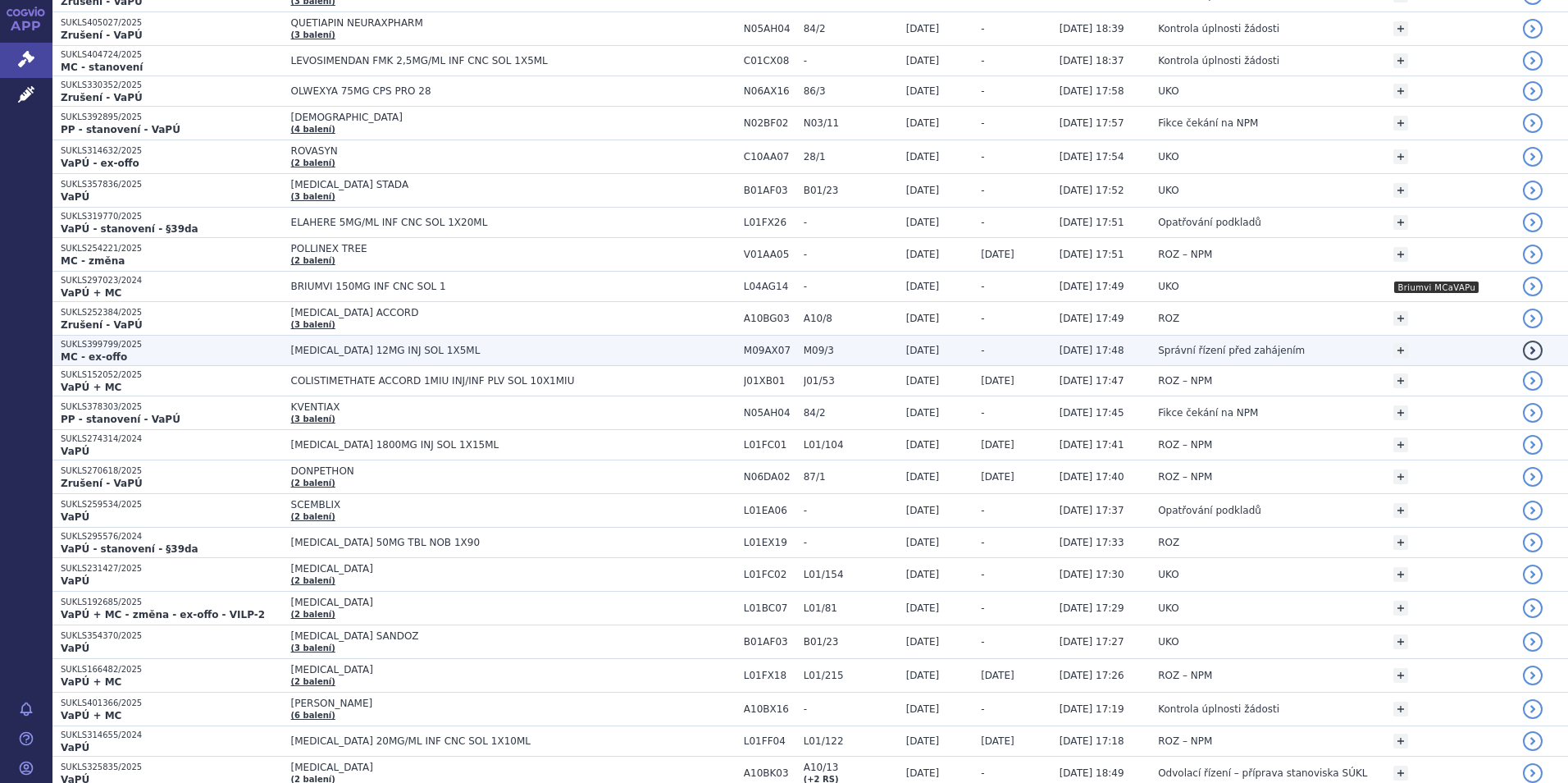
click at [480, 347] on span "[MEDICAL_DATA] 12MG INJ SOL 1X5ML" at bounding box center [496, 350] width 410 height 12
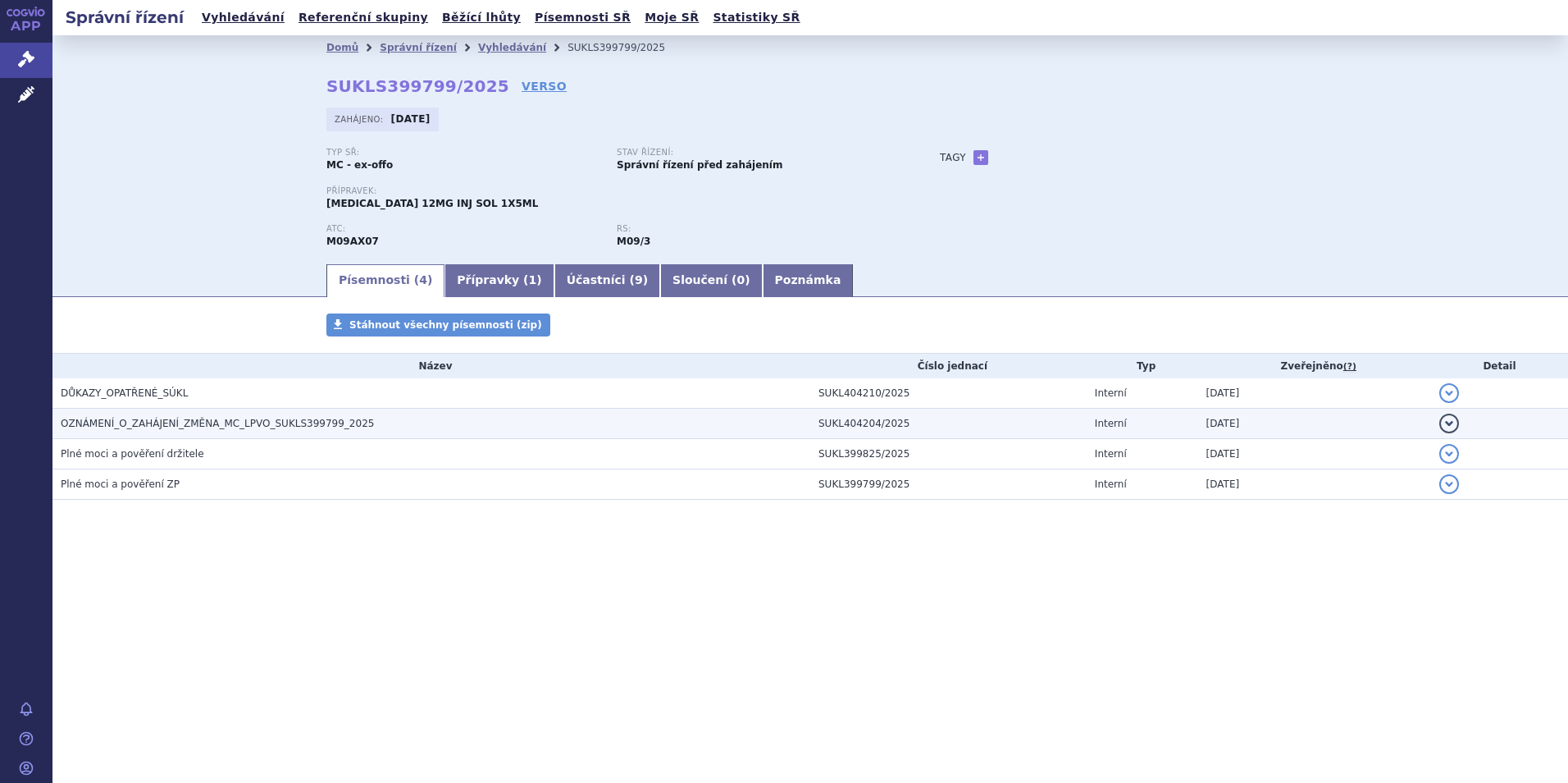
click at [417, 419] on h3 "OZNÁMENÍ_O_ZAHÁJENÍ_ZMĚNA_MC_LPVO_SUKLS399799_2025" at bounding box center [435, 423] width 750 height 16
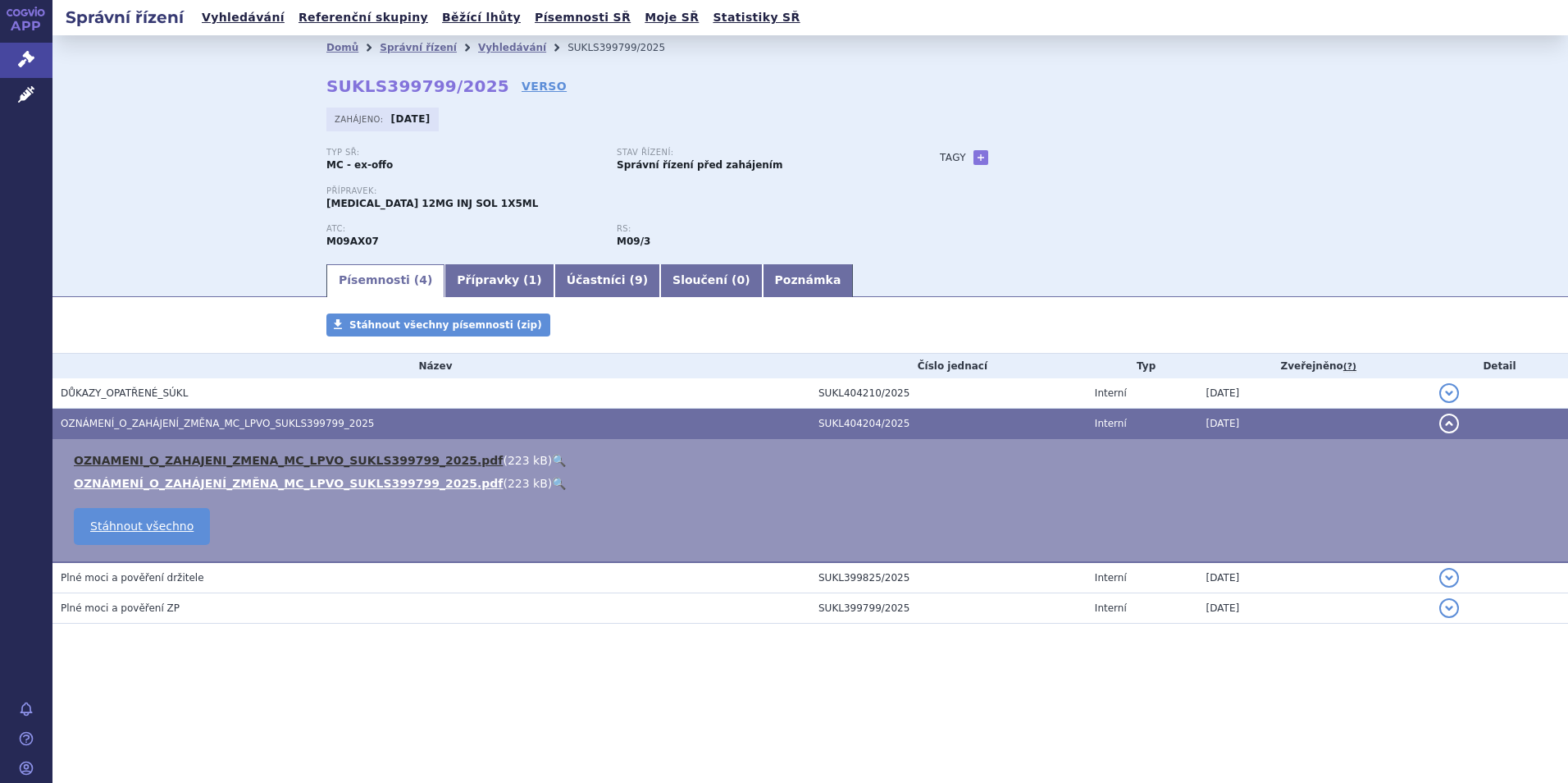
click at [387, 462] on link "OZNAMENI_O_ZAHAJENI_ZMENA_MC_LPVO_SUKLS399799_2025.pdf" at bounding box center [288, 460] width 428 height 13
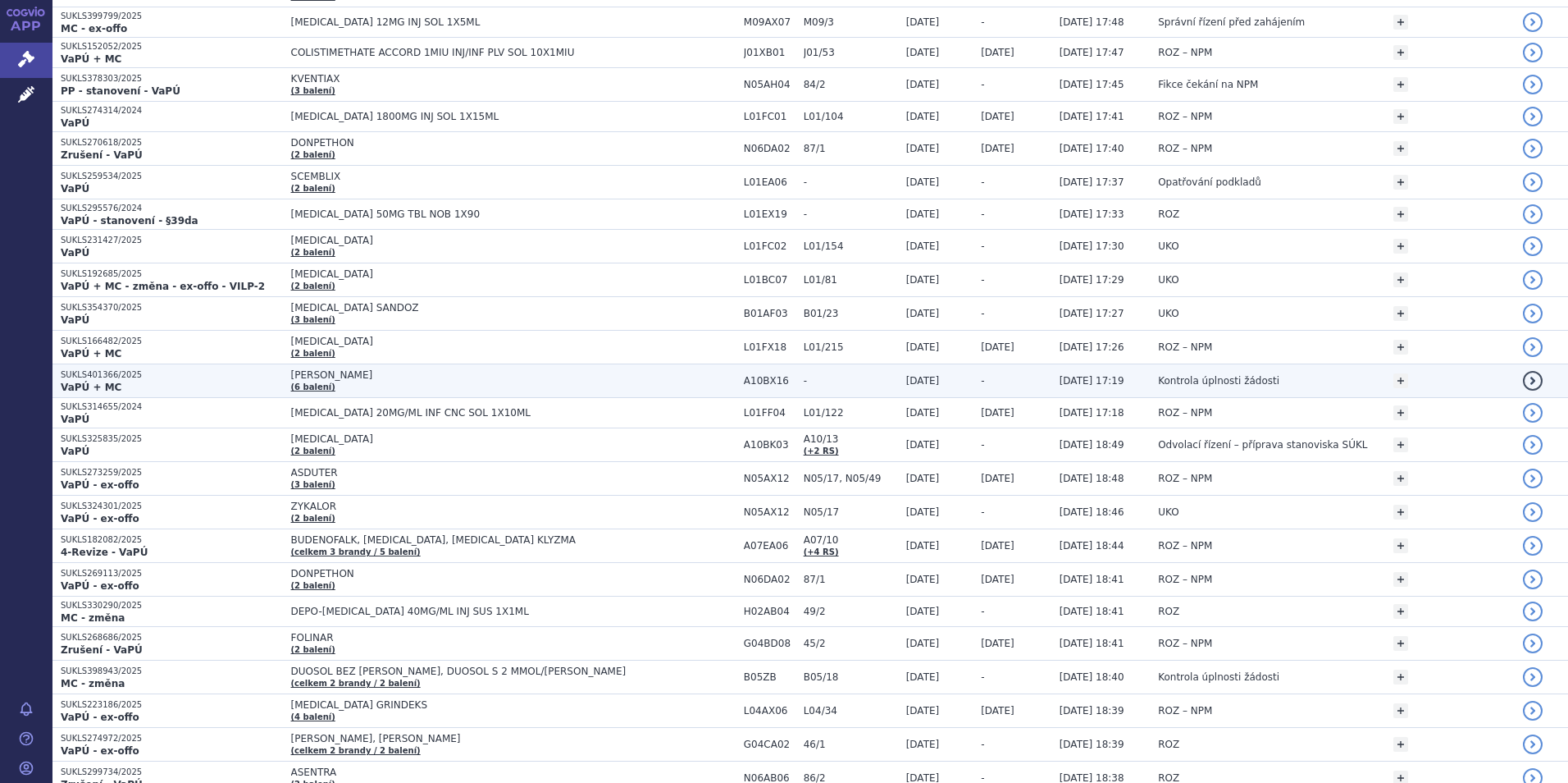
scroll to position [246, 0]
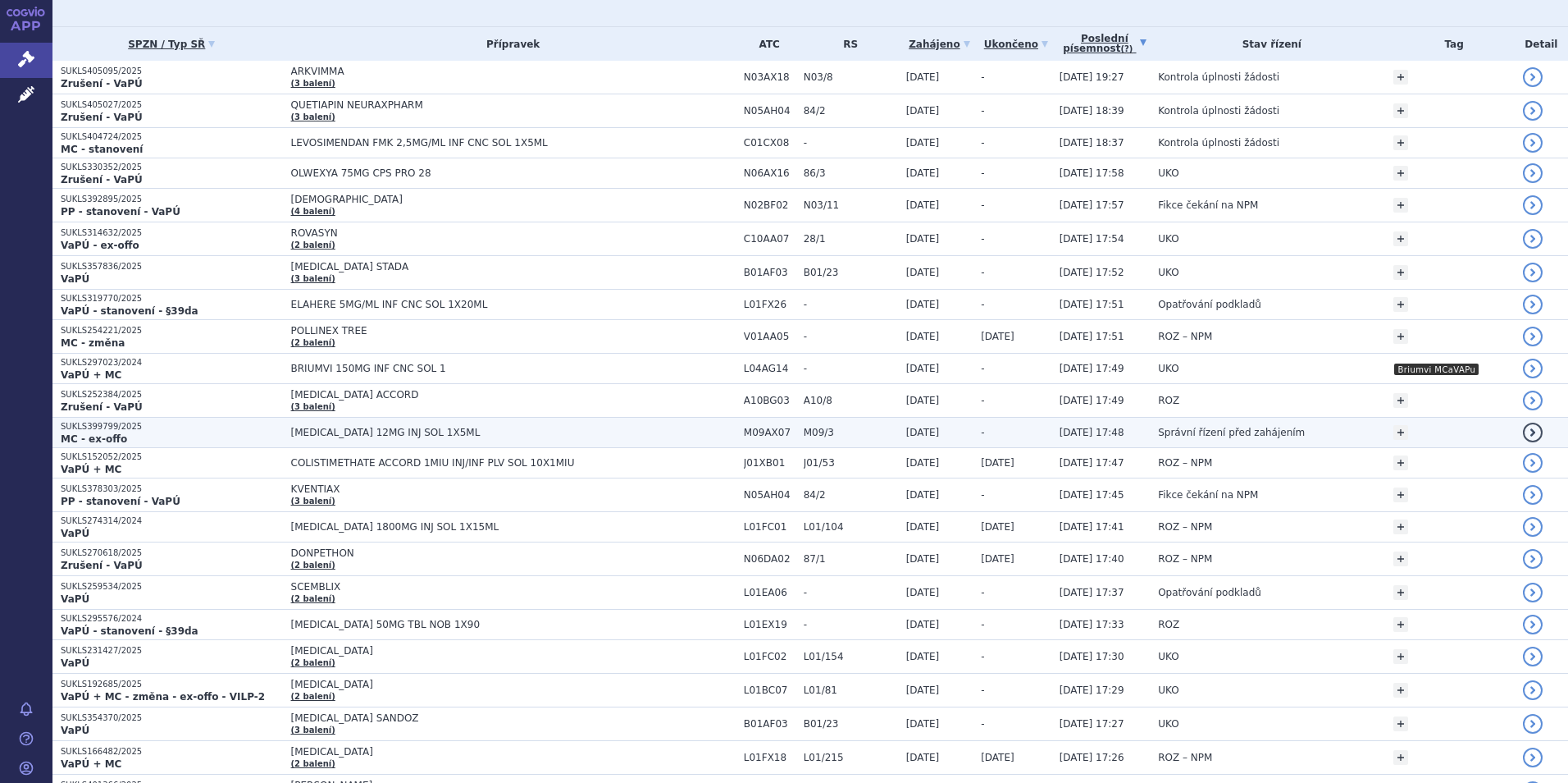
click at [555, 442] on td "SPINRAZA 12MG INJ SOL 1X5ML" at bounding box center [509, 432] width 452 height 30
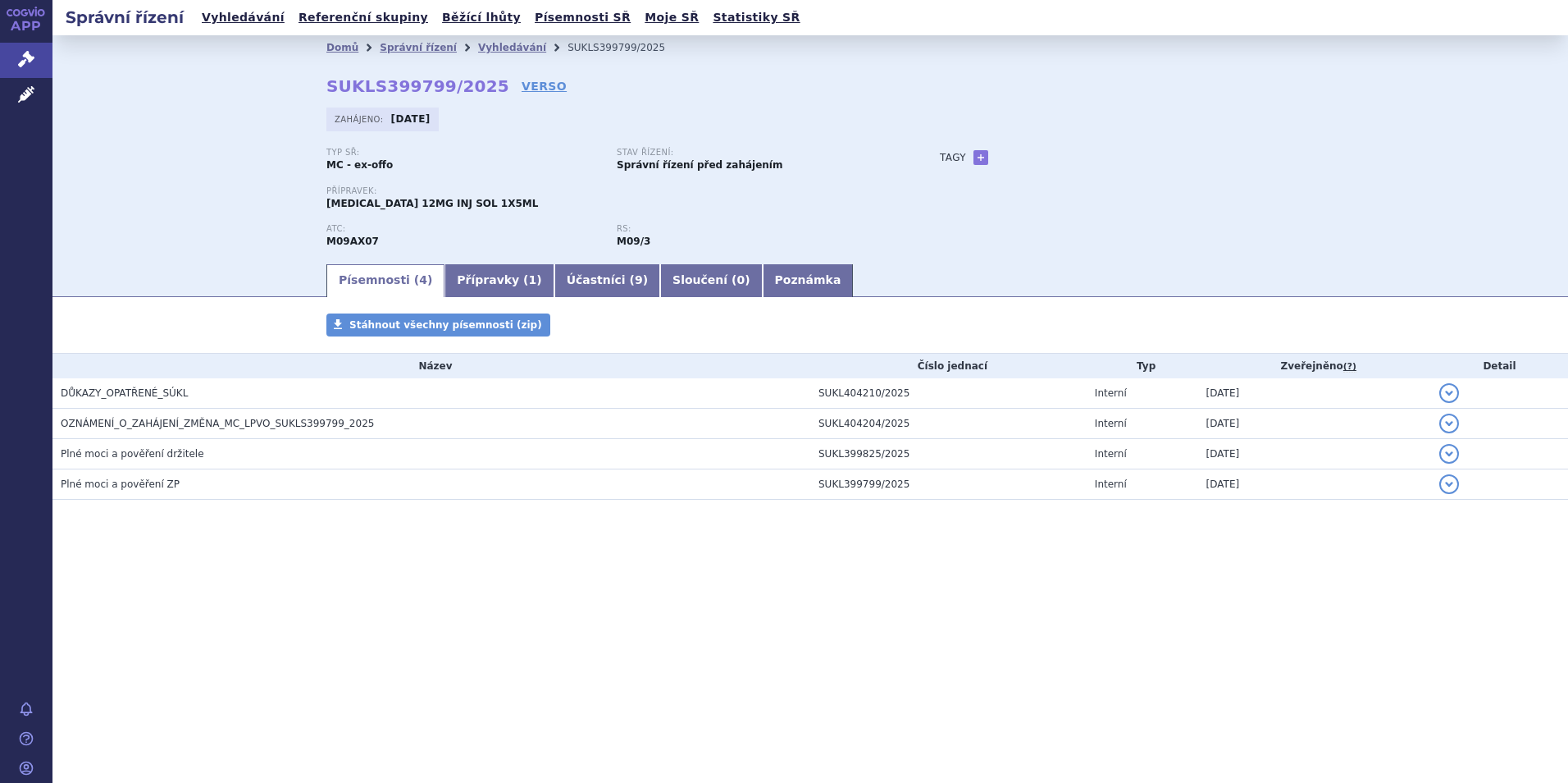
click at [987, 154] on div "Tagy + Přidat" at bounding box center [1100, 157] width 387 height 19
click at [973, 158] on link "+" at bounding box center [980, 158] width 15 height 15
click at [1045, 162] on span at bounding box center [1054, 157] width 118 height 21
type input "Spinraza změna MC"
select select "[MEDICAL_DATA] změna MC"
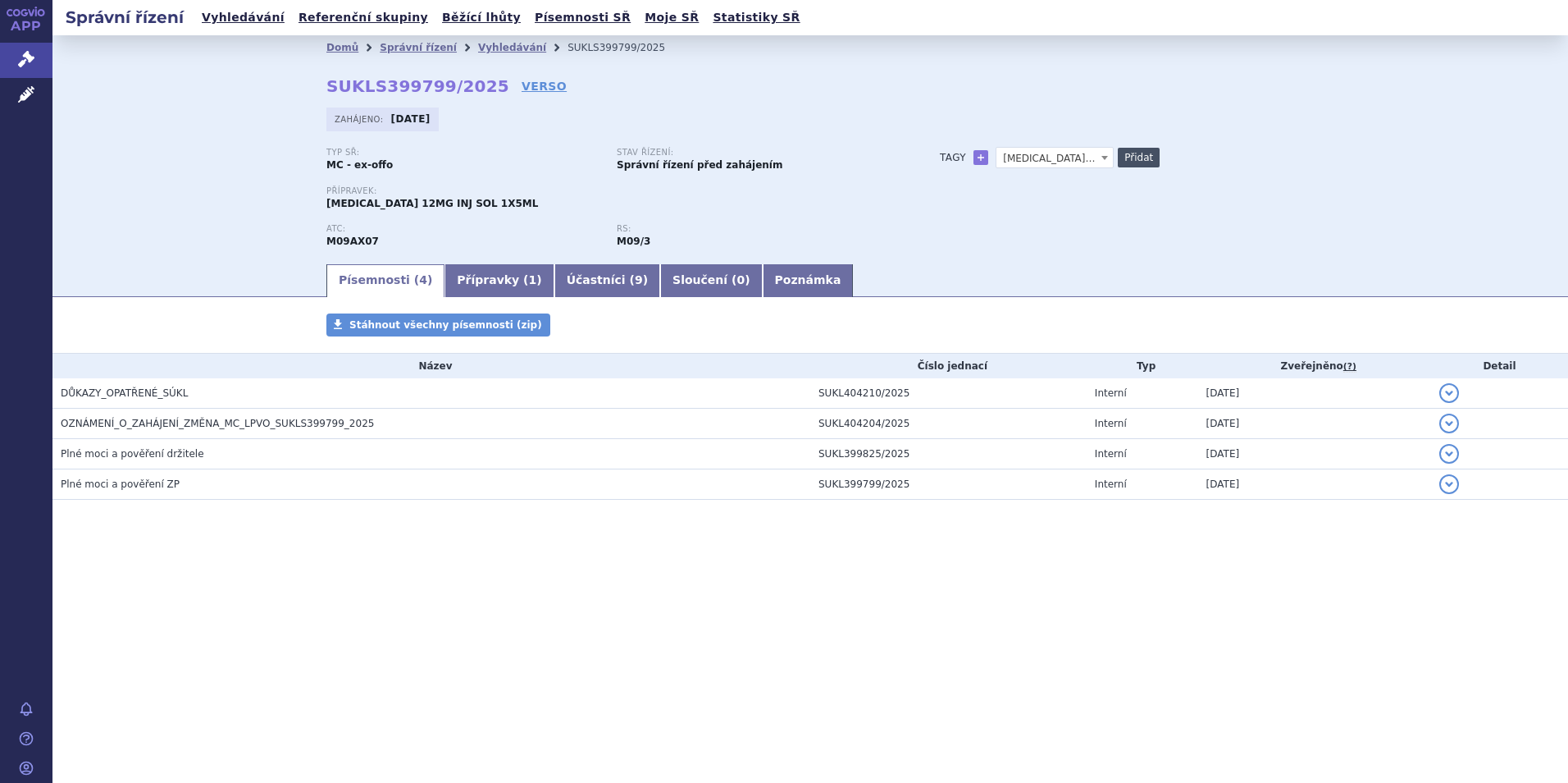
drag, startPoint x: 1169, startPoint y: 146, endPoint x: 1151, endPoint y: 155, distance: 20.1
click at [1167, 149] on div "Domů Správní řízení Vyhledávání SUKLS399799/2025 SUKLS399799/2025 VERSO Zahájen…" at bounding box center [810, 160] width 1033 height 201
click at [1144, 155] on button "Přidat" at bounding box center [1139, 157] width 42 height 19
select select
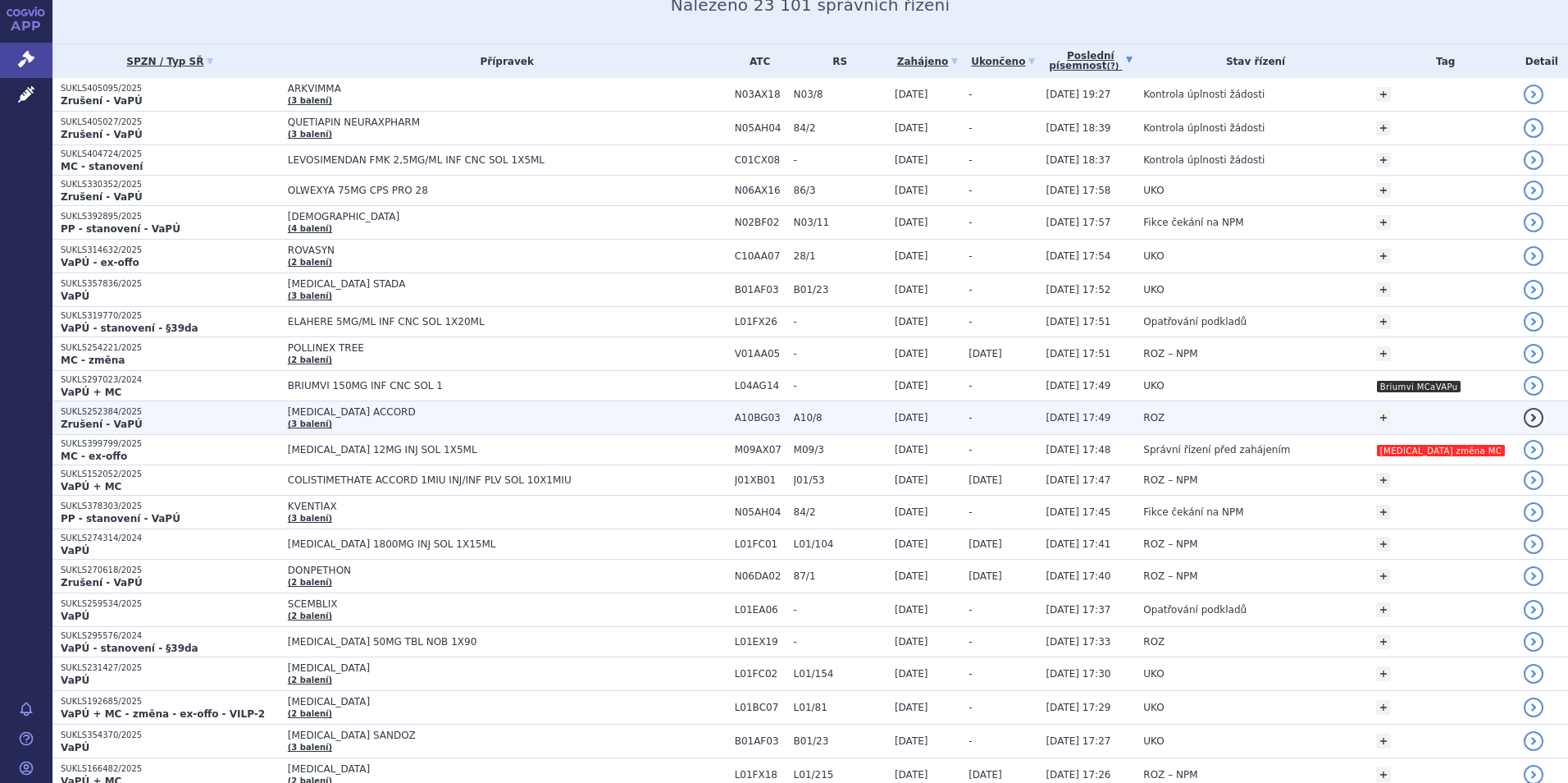
scroll to position [246, 0]
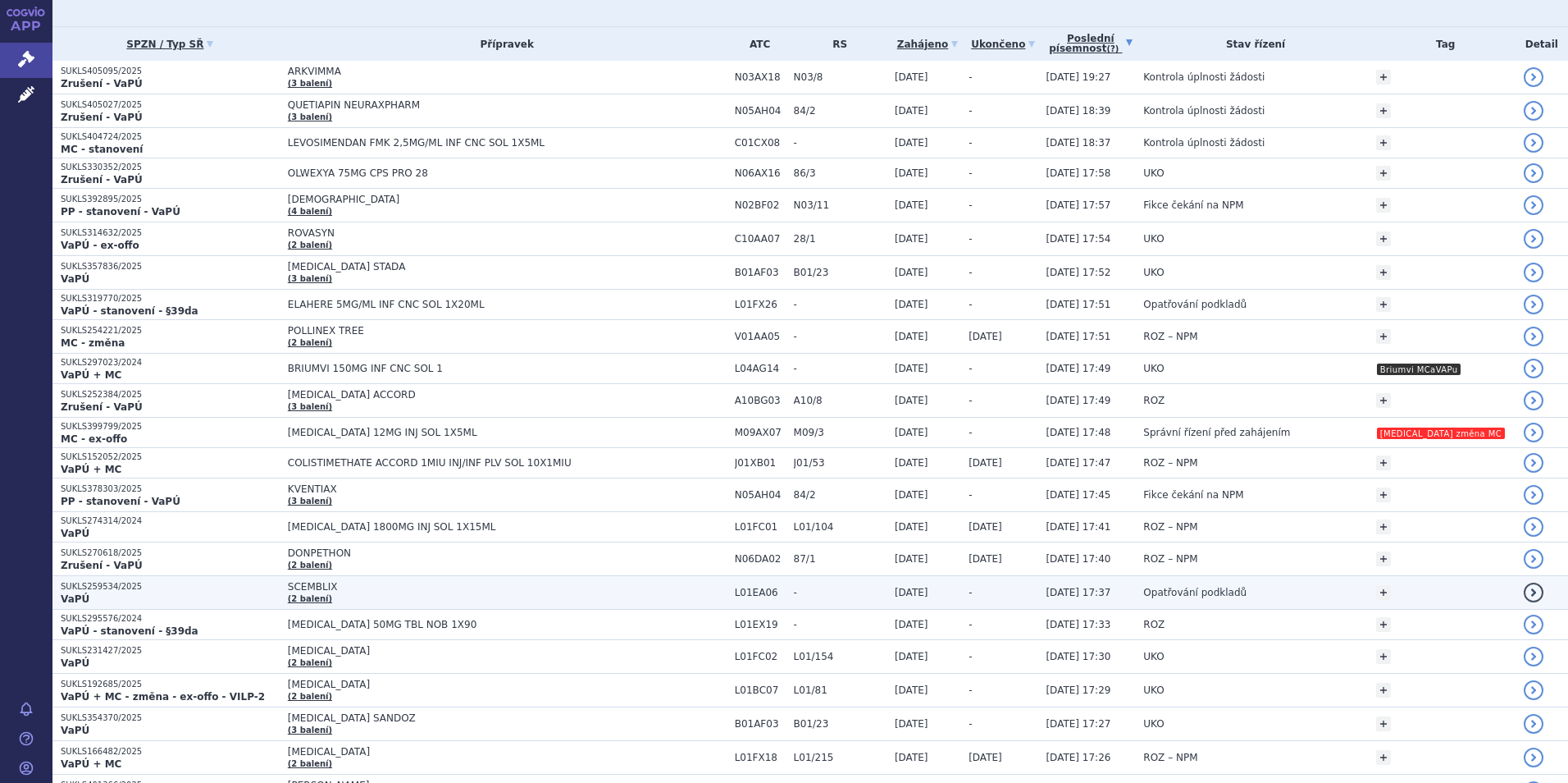
click at [627, 595] on td "SCEMBLIX (2 balení)" at bounding box center [503, 593] width 447 height 34
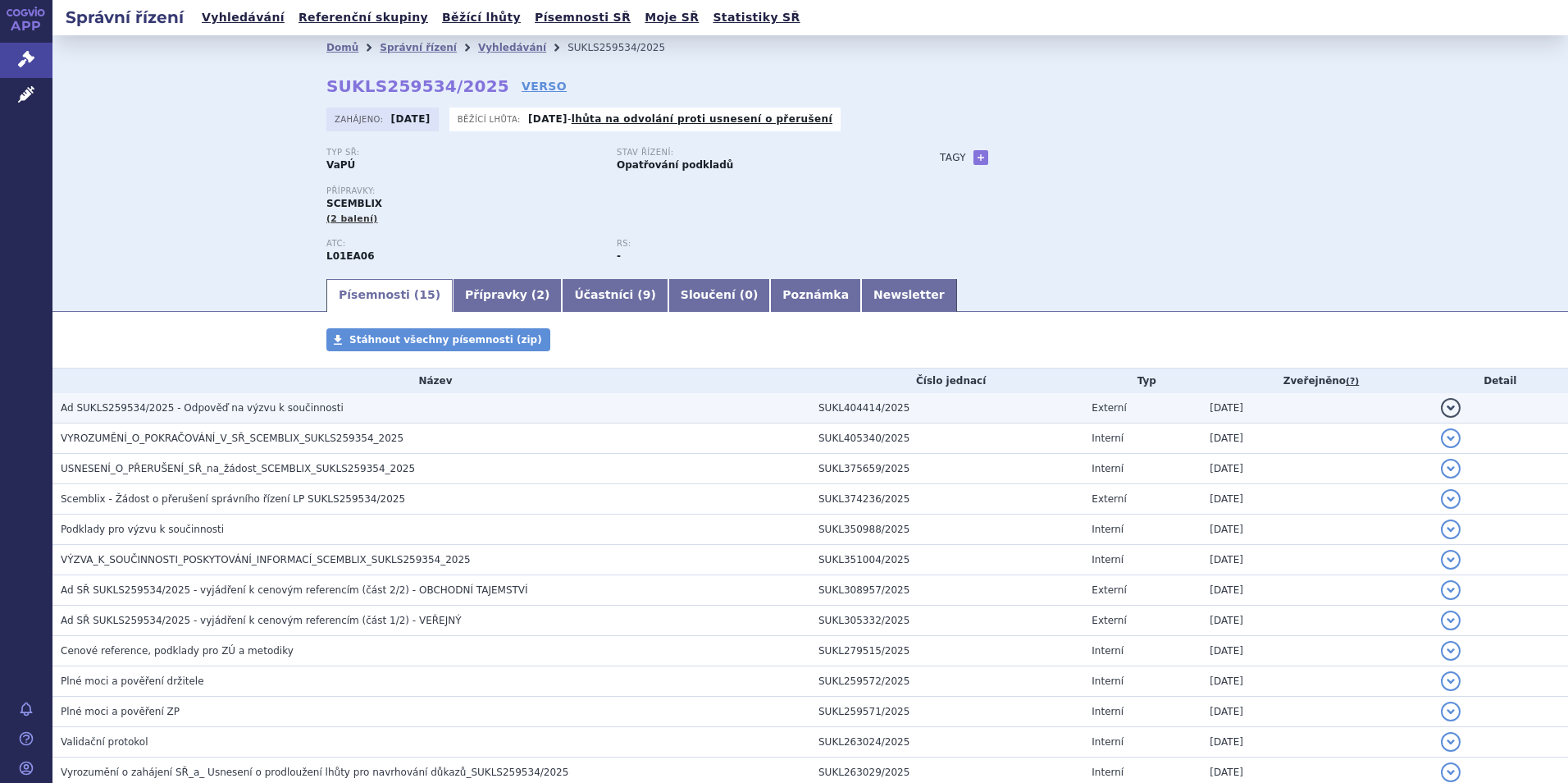
click at [209, 412] on span "Ad SUKLS259534/2025 - Odpověď na výzvu k součinnosti" at bounding box center [201, 408] width 283 height 12
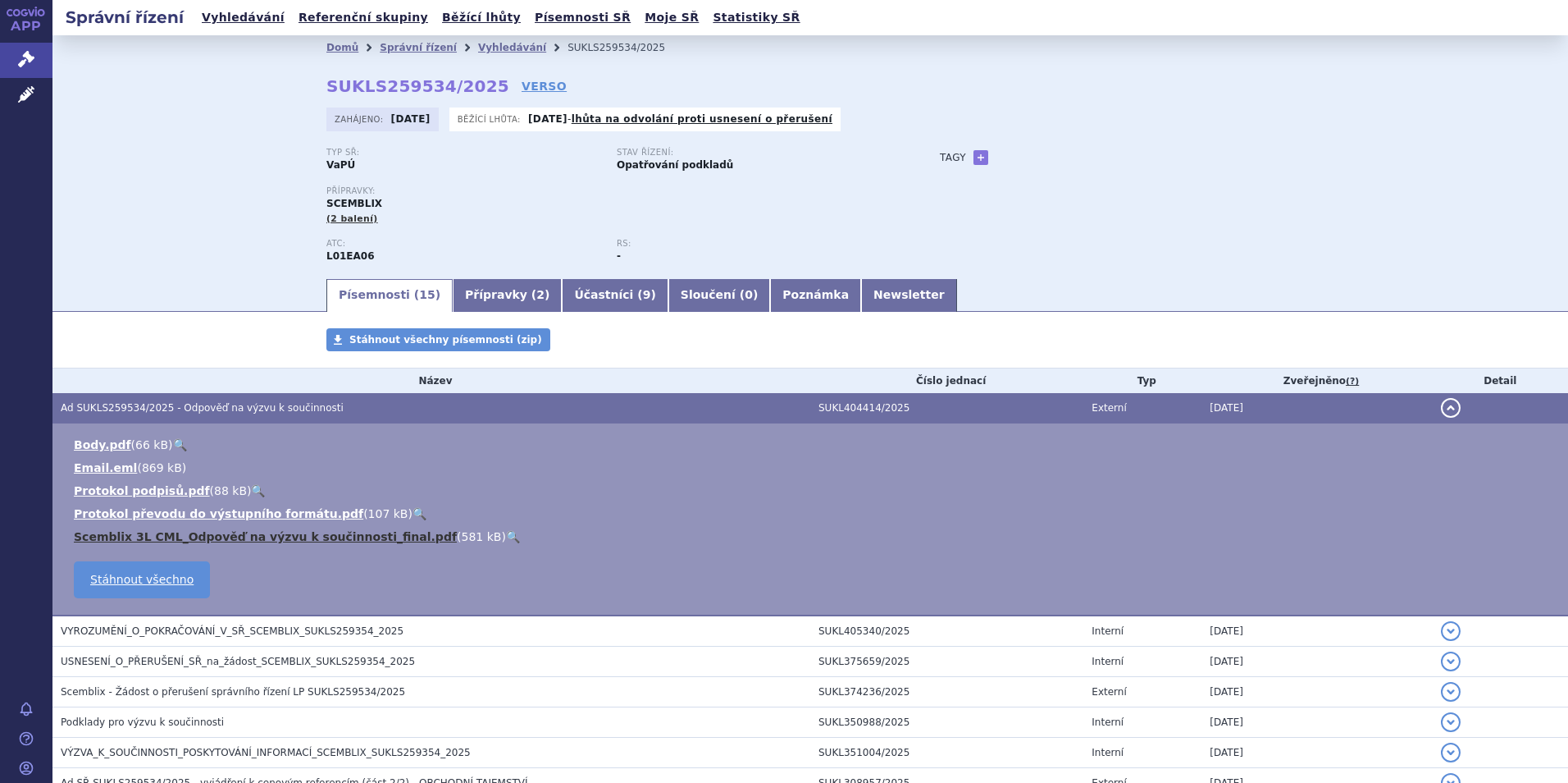
click at [184, 541] on link "Scemblix 3L CML_Odpověď na výzvu k součinnosti_final.pdf" at bounding box center [265, 537] width 383 height 13
click at [84, 461] on link "Email.eml" at bounding box center [105, 467] width 63 height 13
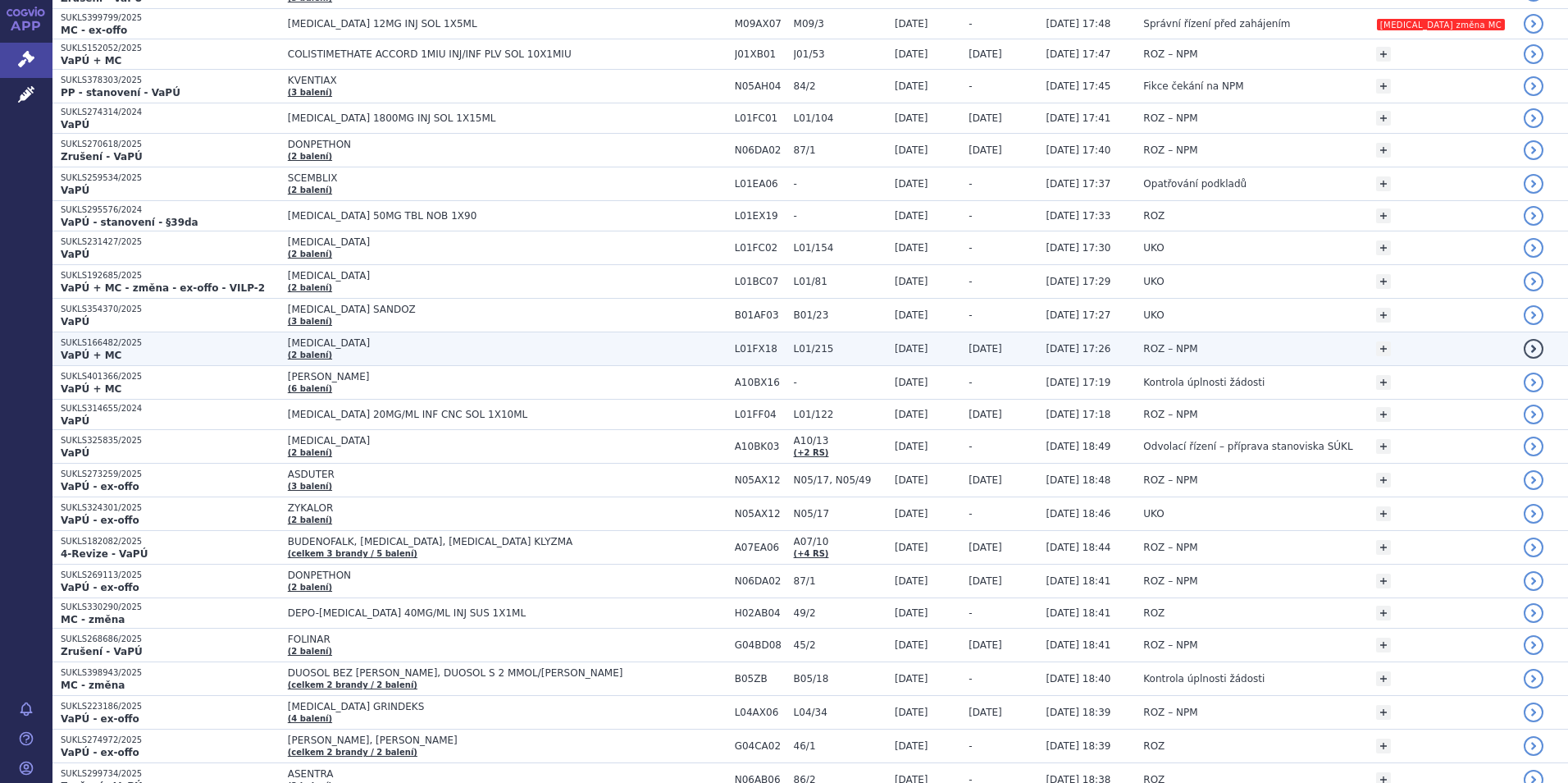
scroll to position [657, 0]
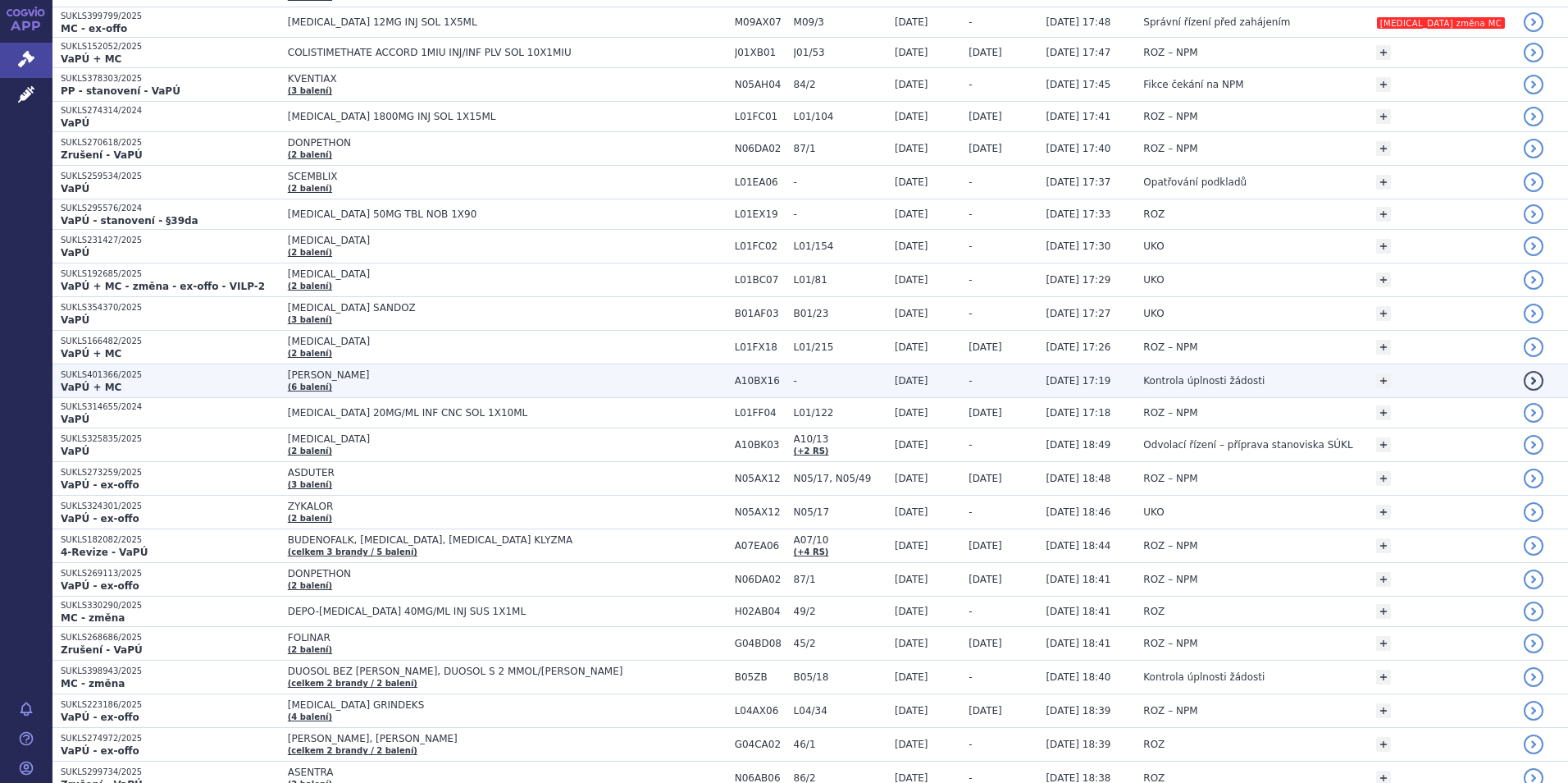
click at [453, 390] on td "MOUNJARO KWIKPEN (6 balení)" at bounding box center [503, 381] width 447 height 34
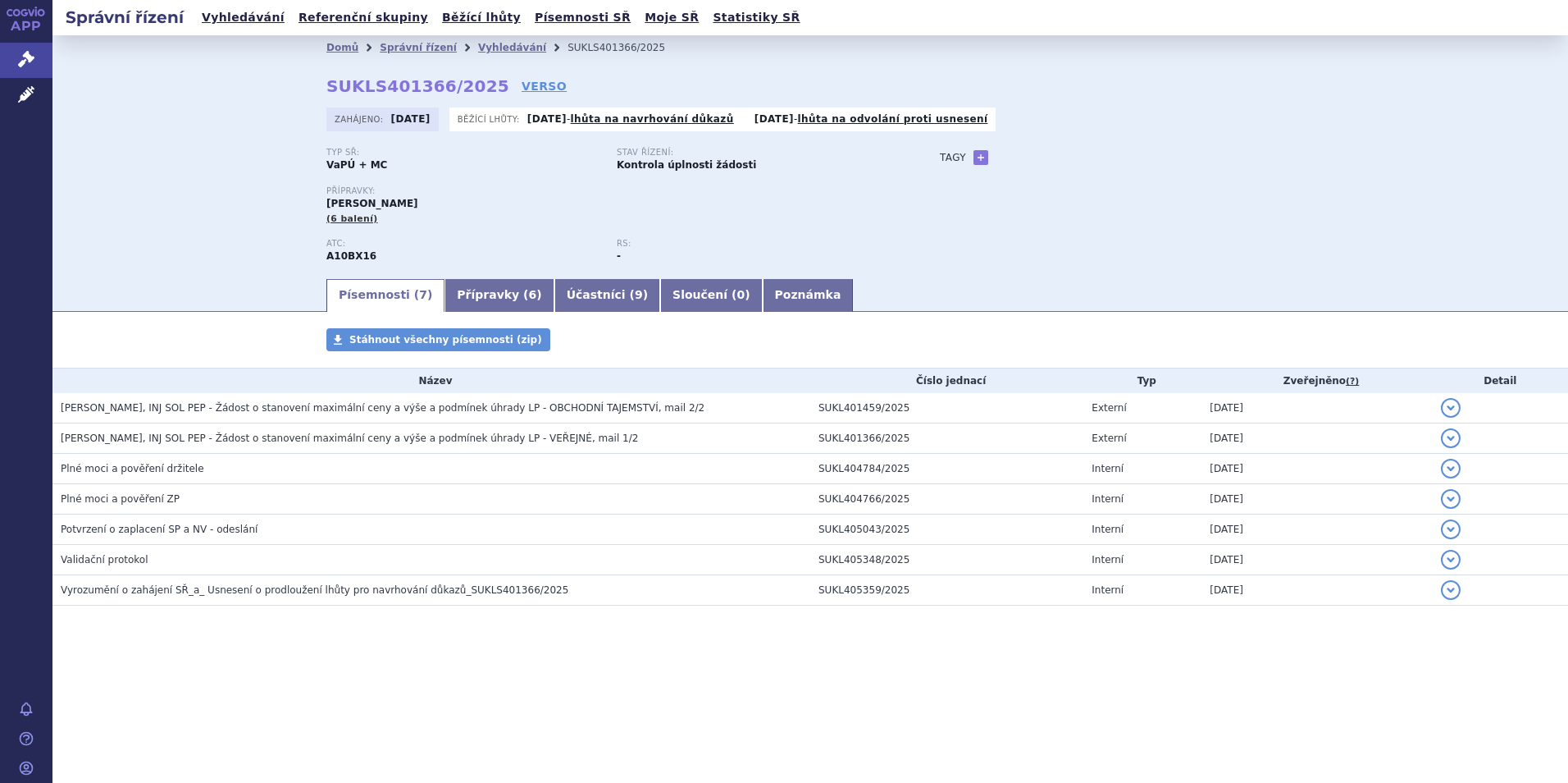
click at [303, 448] on td "[PERSON_NAME], INJ SOL PEP - Žádost o stanovení maximální ceny a výše a podmíne…" at bounding box center [431, 438] width 758 height 30
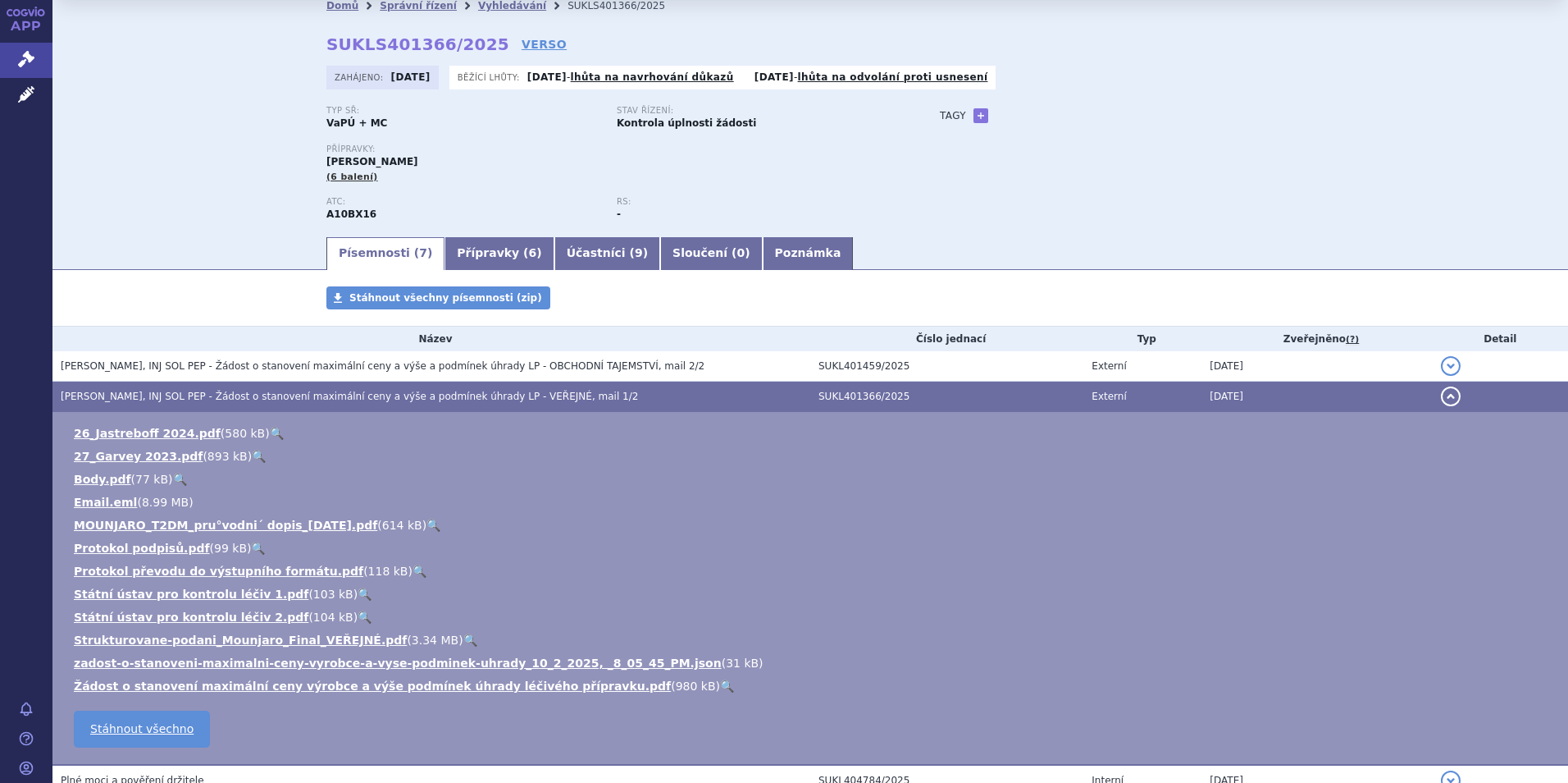
scroll to position [82, 0]
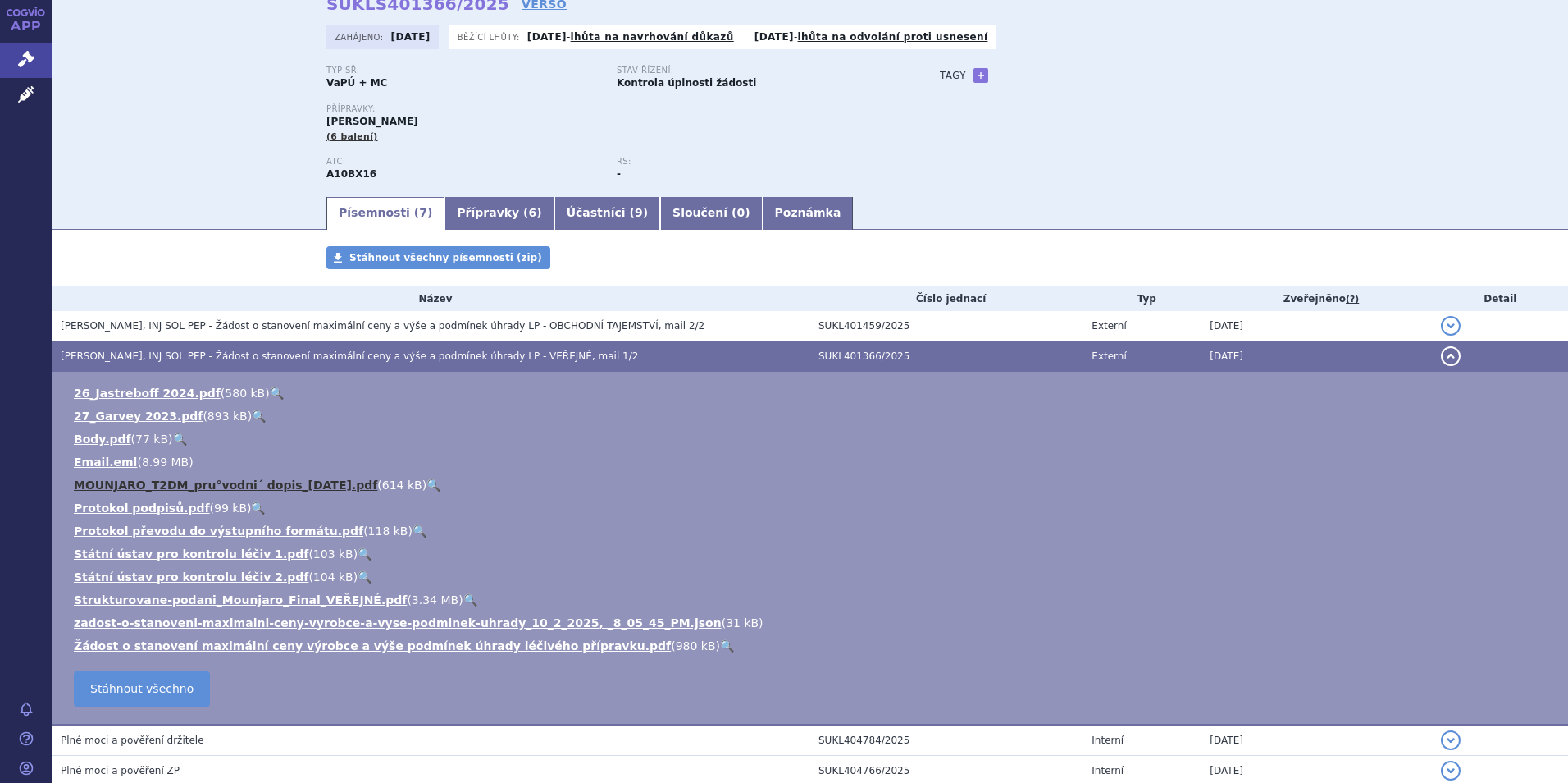
click at [133, 484] on link "MOUNJARO_T2DM_pru°vodni´ dopis_[DATE].pdf" at bounding box center [225, 484] width 303 height 13
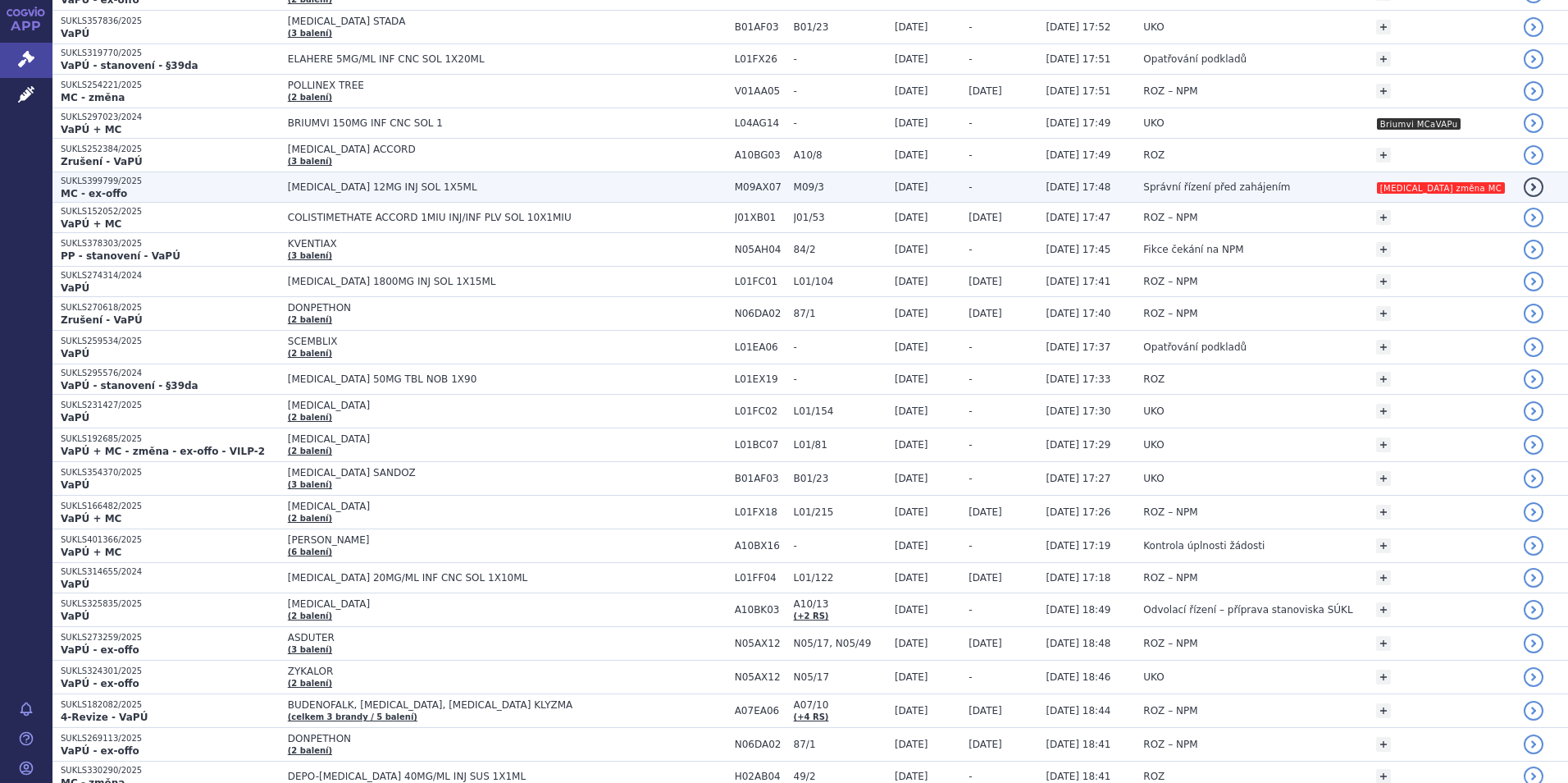
scroll to position [492, 0]
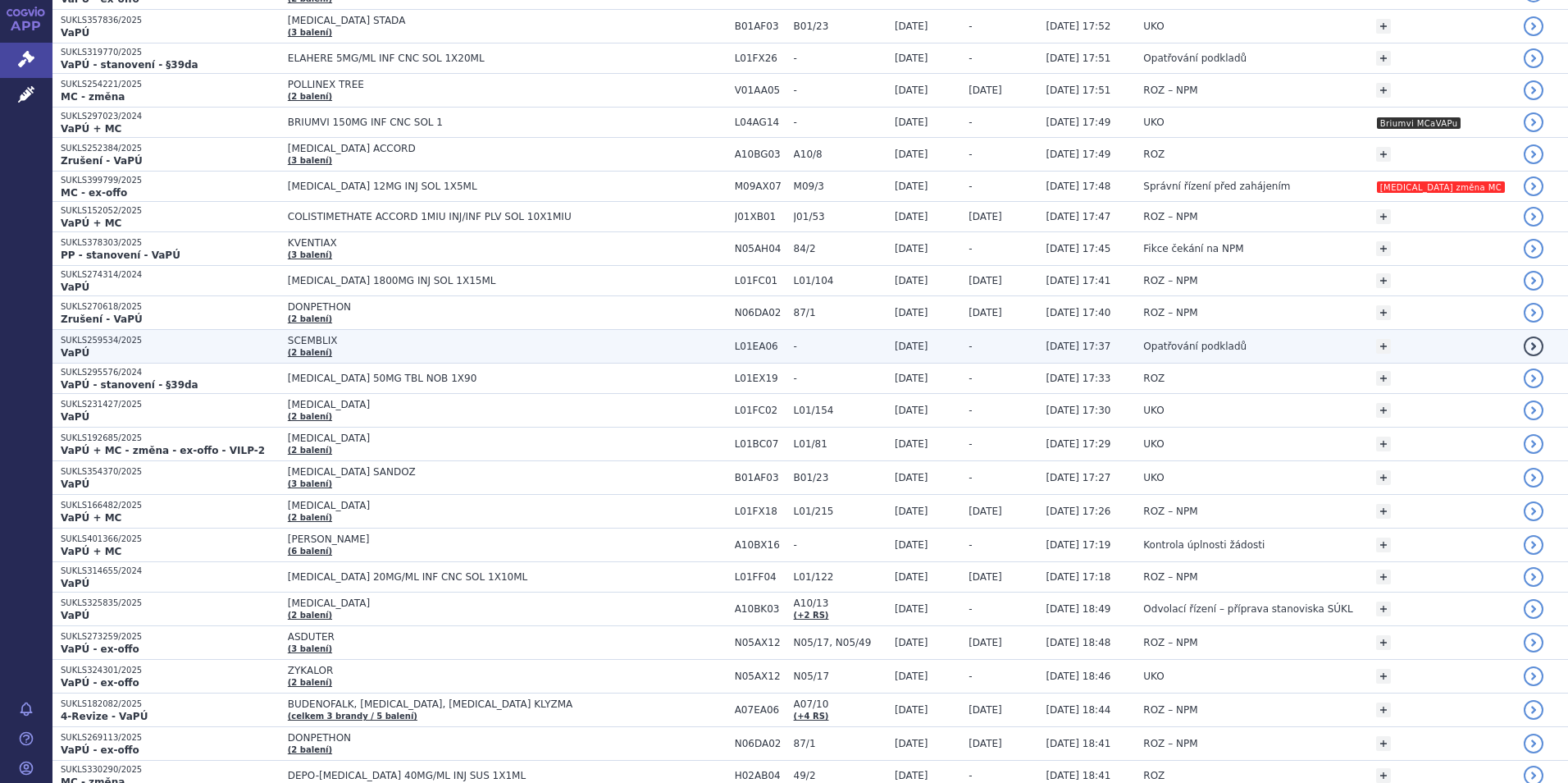
click at [1279, 350] on td "Opatřování podkladů" at bounding box center [1250, 346] width 232 height 34
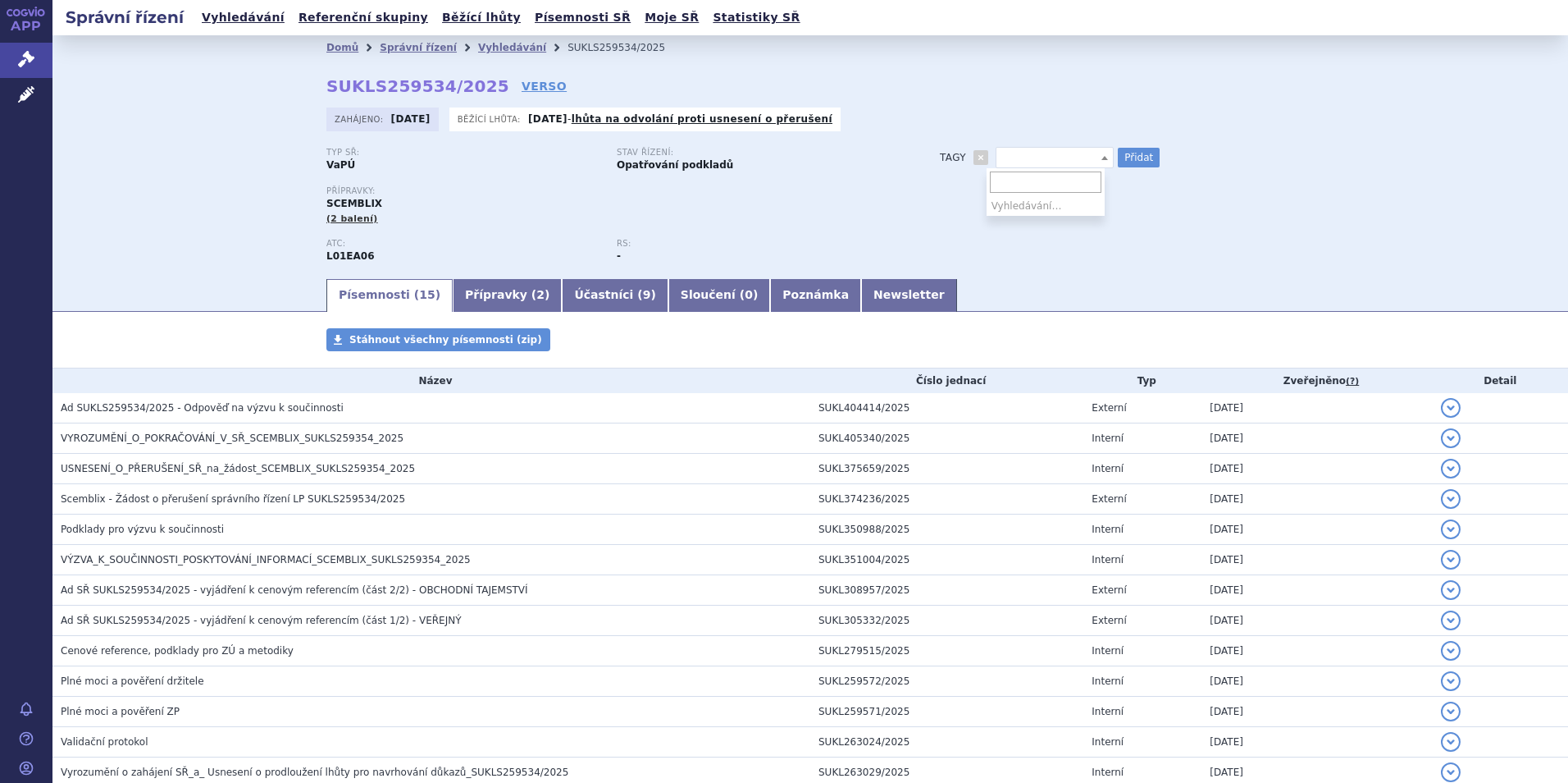
click at [1043, 161] on span at bounding box center [1054, 157] width 118 height 21
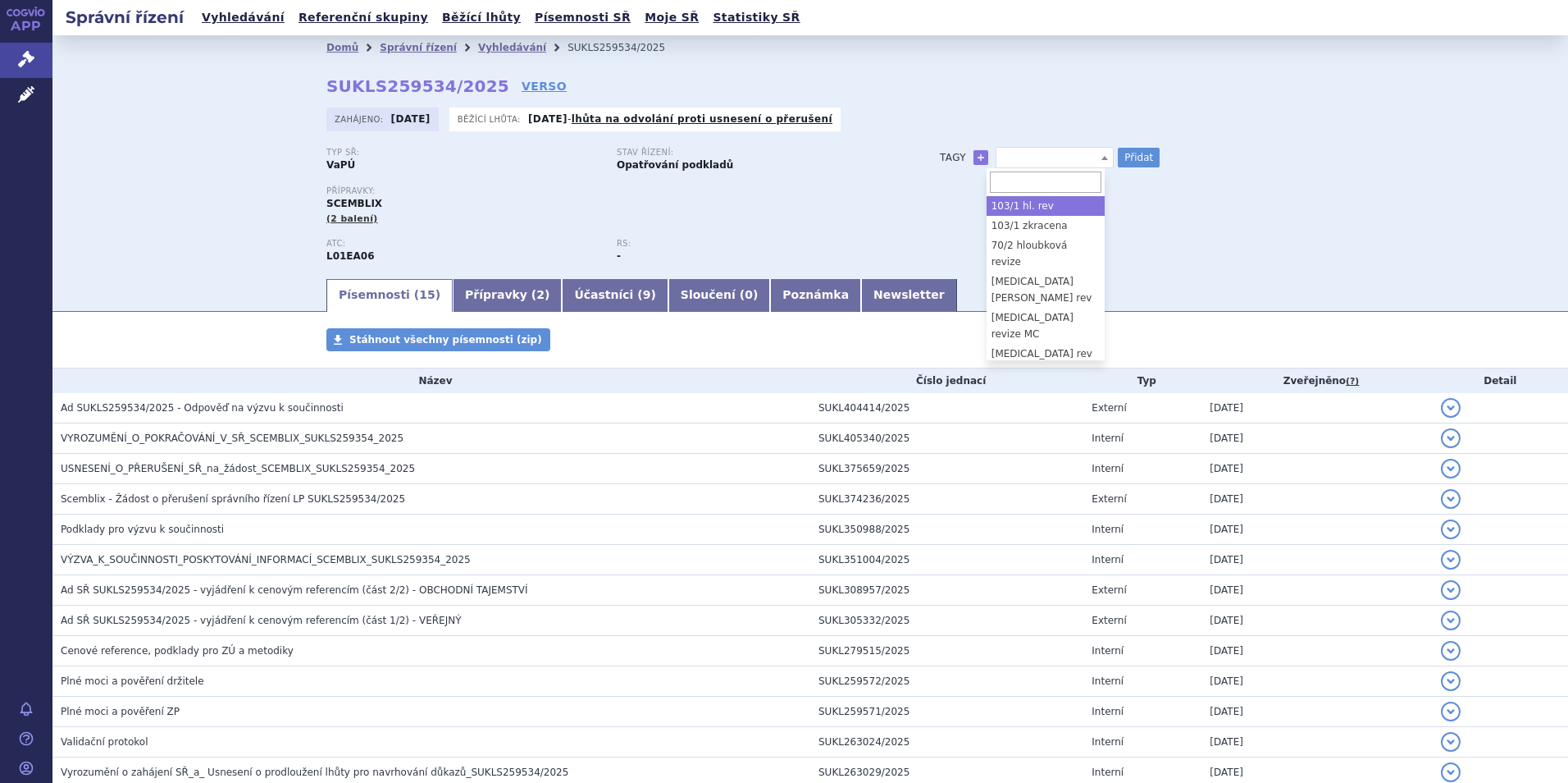
click at [1022, 190] on input "search" at bounding box center [1045, 181] width 112 height 21
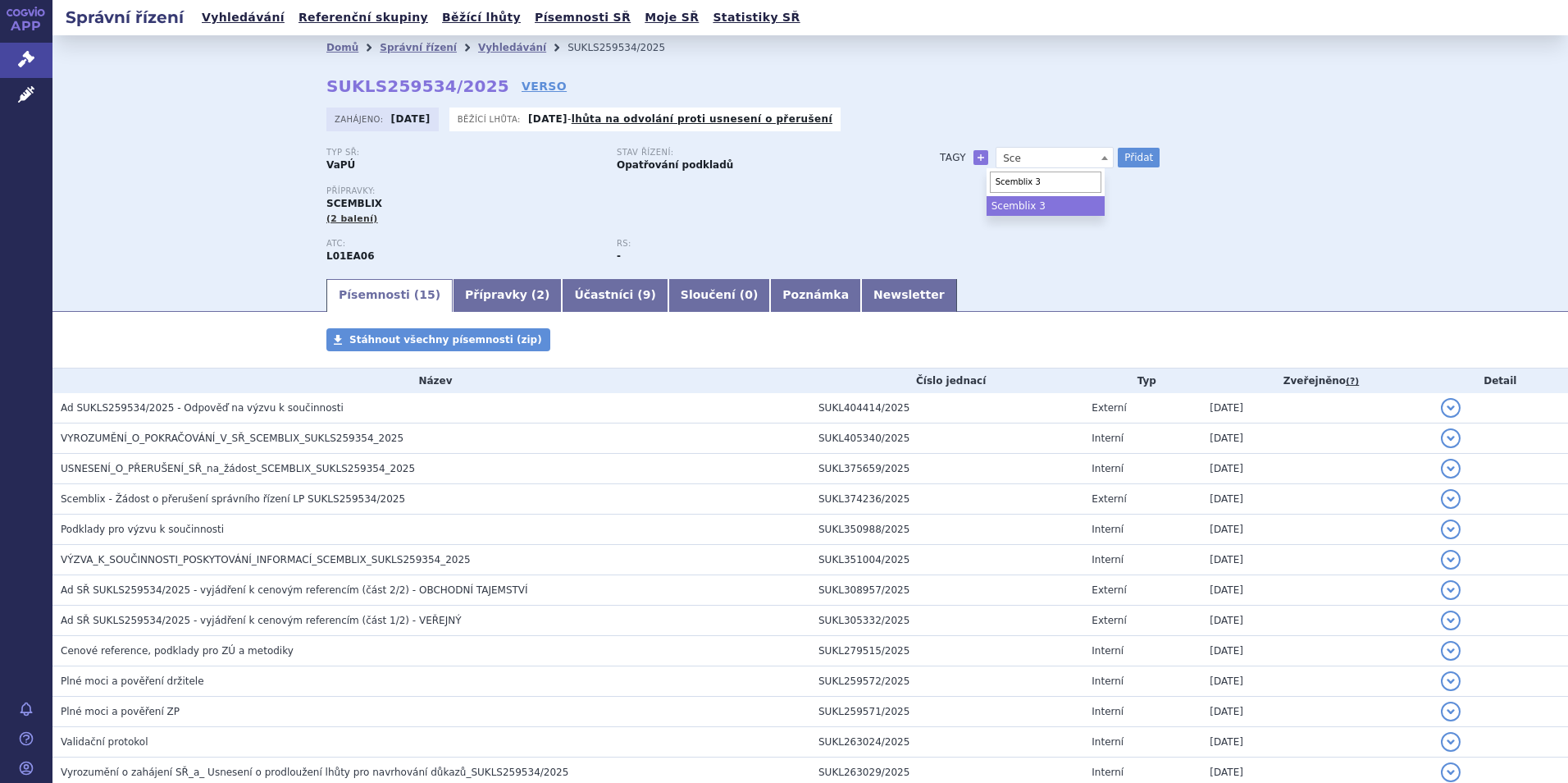
type input "Scemblix 3L"
select select "Scemblix 3L"
click at [1155, 153] on div "Tagy + Sce Scemblix 3L Scemblix 3L Přidat" at bounding box center [1100, 157] width 387 height 19
click at [1133, 158] on button "Přidat" at bounding box center [1139, 157] width 42 height 19
select select
